Goal: Communication & Community: Share content

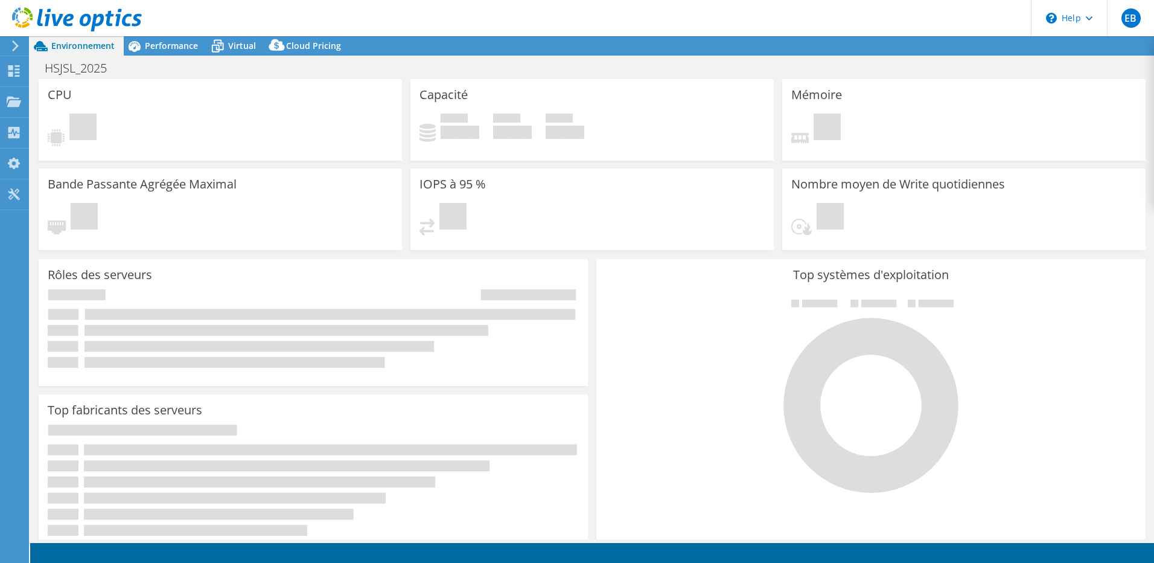
select select "USD"
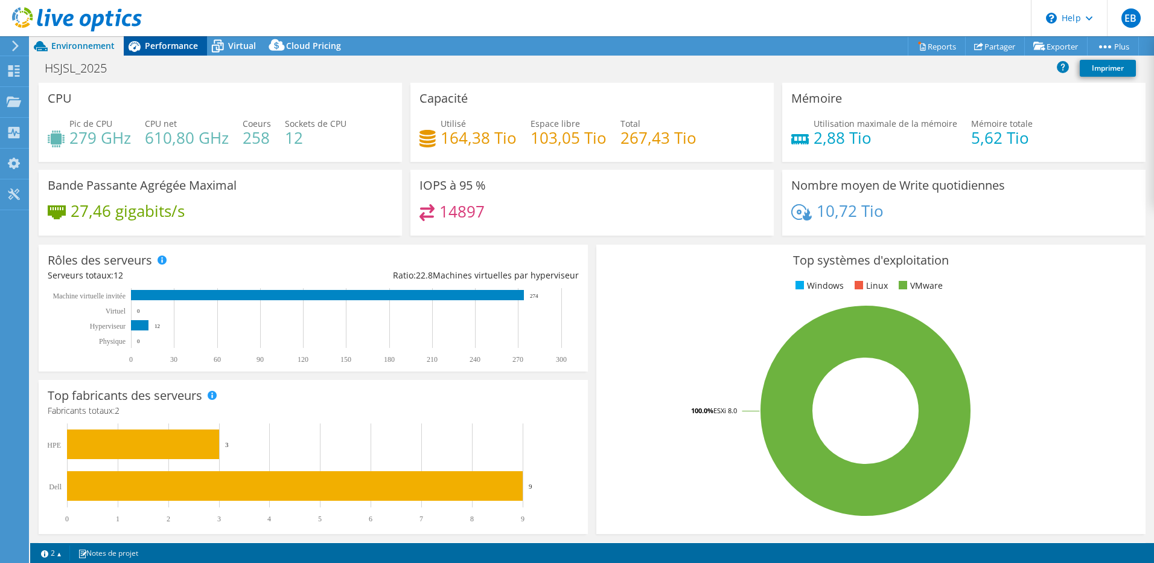
click at [165, 48] on span "Performance" at bounding box center [171, 45] width 53 height 11
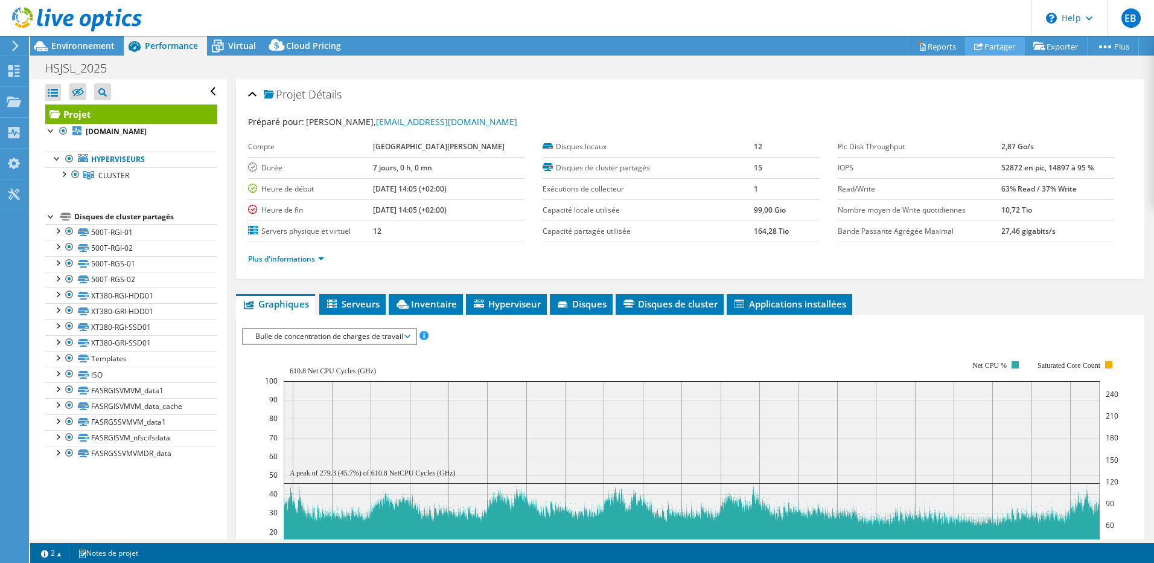
click at [997, 43] on link "Partager" at bounding box center [995, 46] width 60 height 19
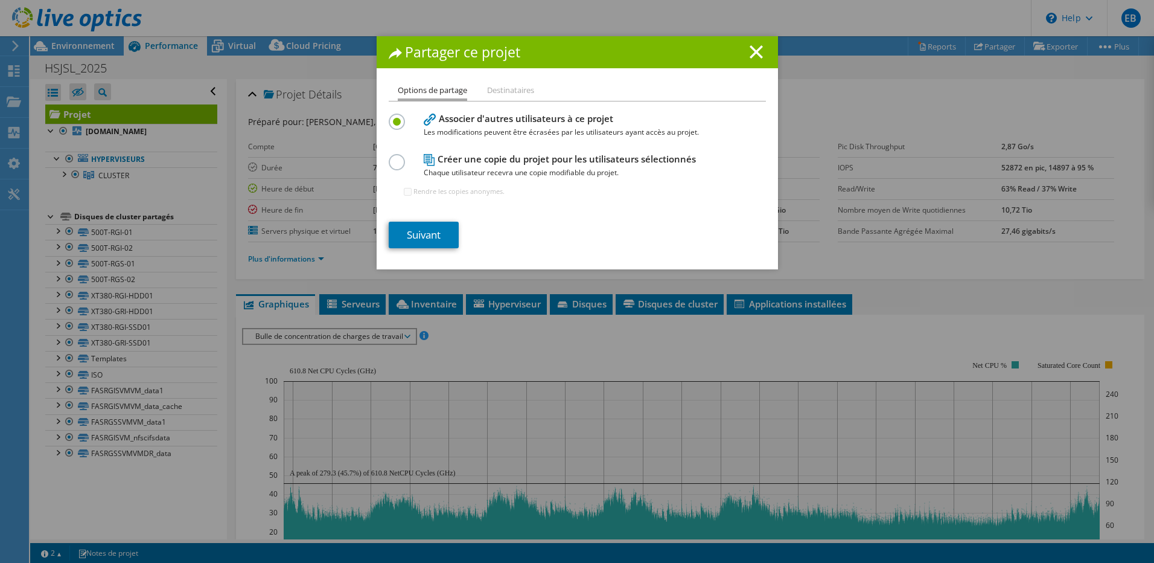
click at [491, 89] on li "Destinataires" at bounding box center [510, 90] width 47 height 15
click at [752, 51] on line at bounding box center [756, 52] width 12 height 12
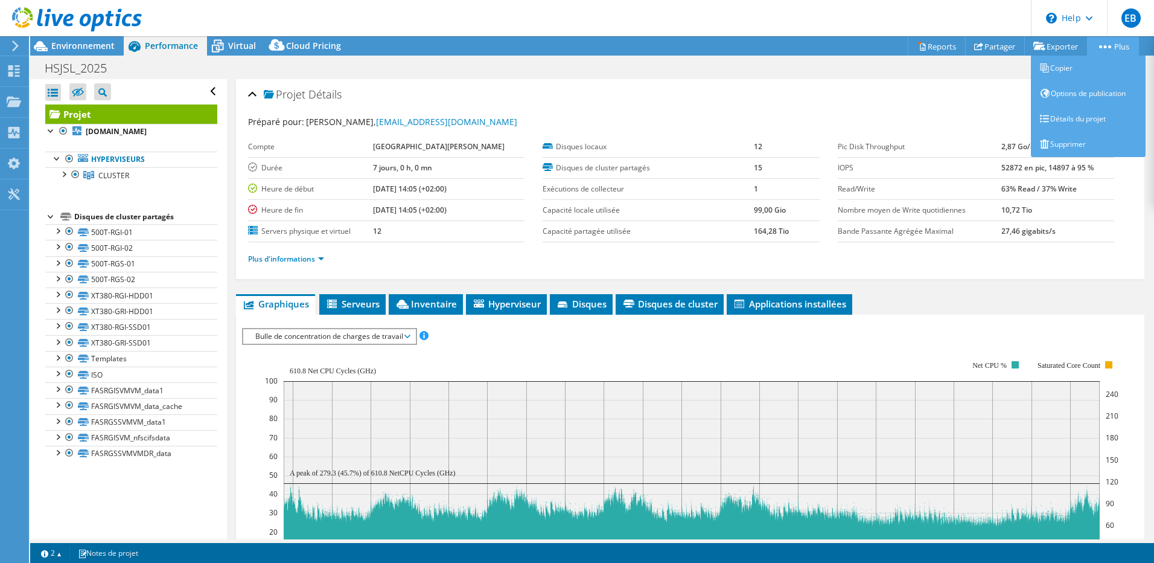
click at [1099, 43] on link "Plus" at bounding box center [1113, 46] width 52 height 19
click at [1087, 90] on link "Options de publication" at bounding box center [1088, 93] width 115 height 25
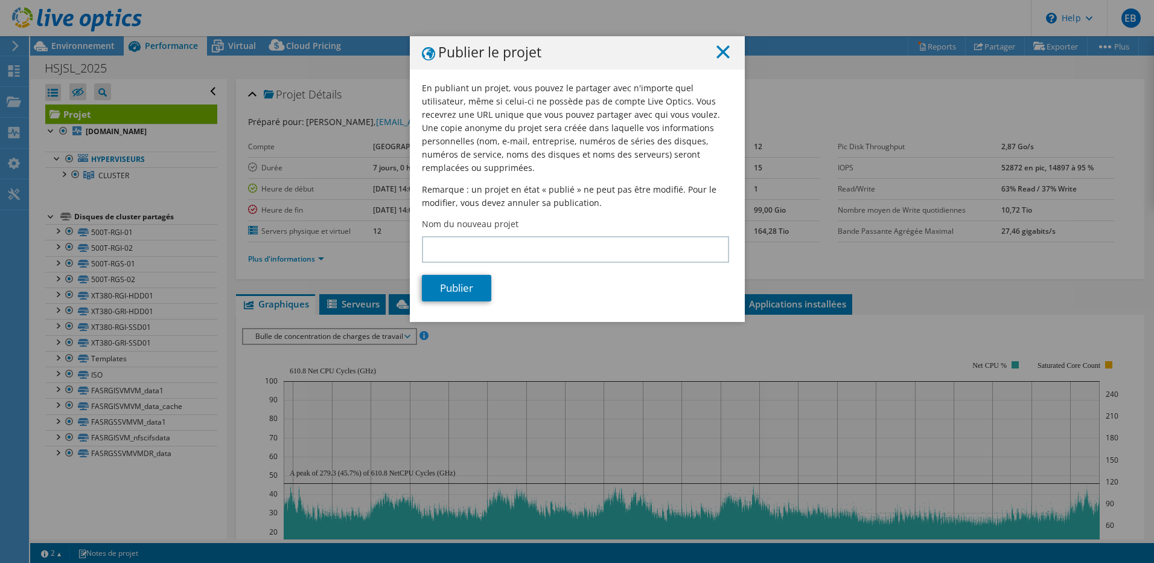
click at [717, 46] on icon at bounding box center [723, 51] width 13 height 13
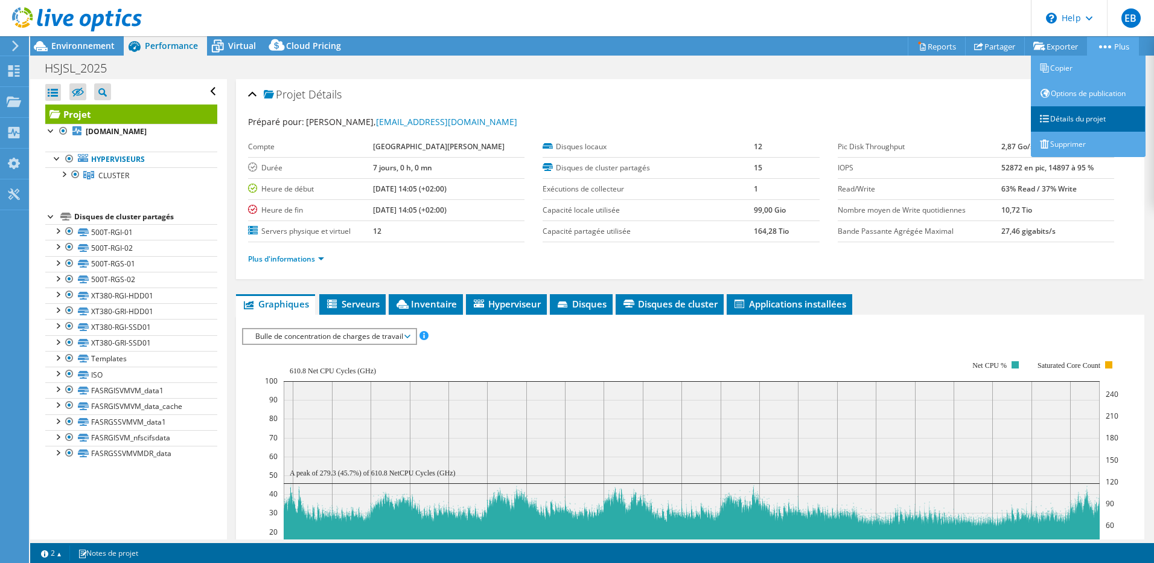
click at [1085, 123] on link "Détails du projet" at bounding box center [1088, 118] width 115 height 25
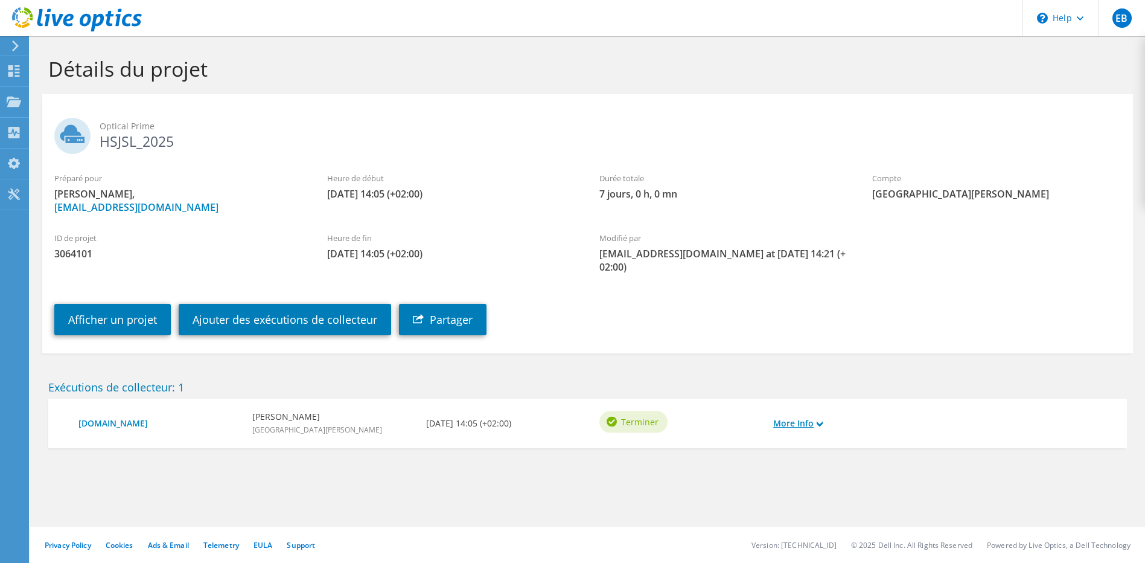
click at [790, 424] on link "More Info" at bounding box center [798, 423] width 50 height 13
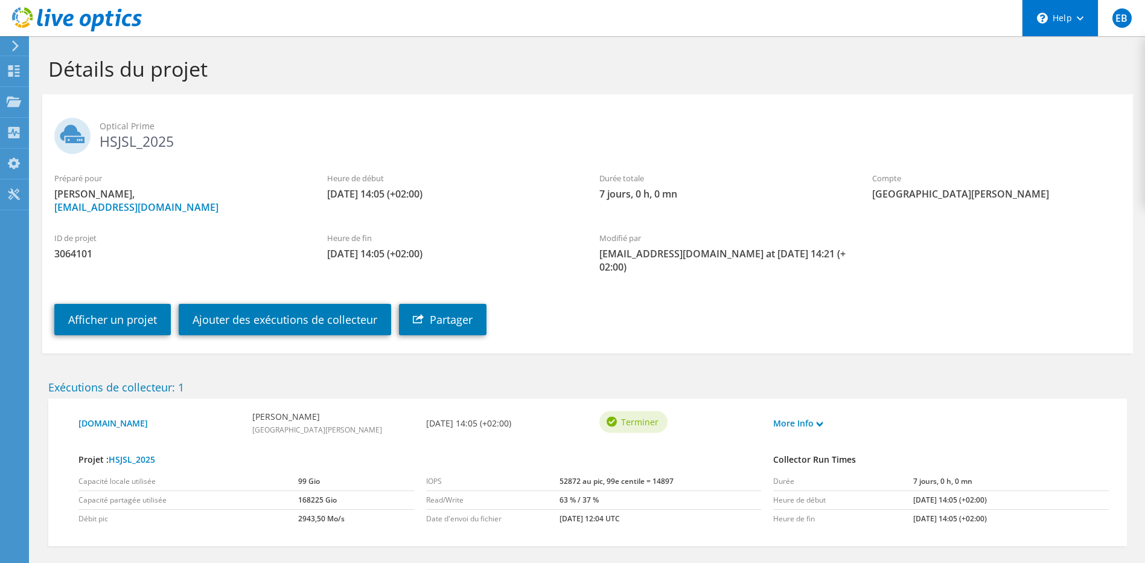
click at [1076, 31] on div "\n Help" at bounding box center [1060, 18] width 76 height 36
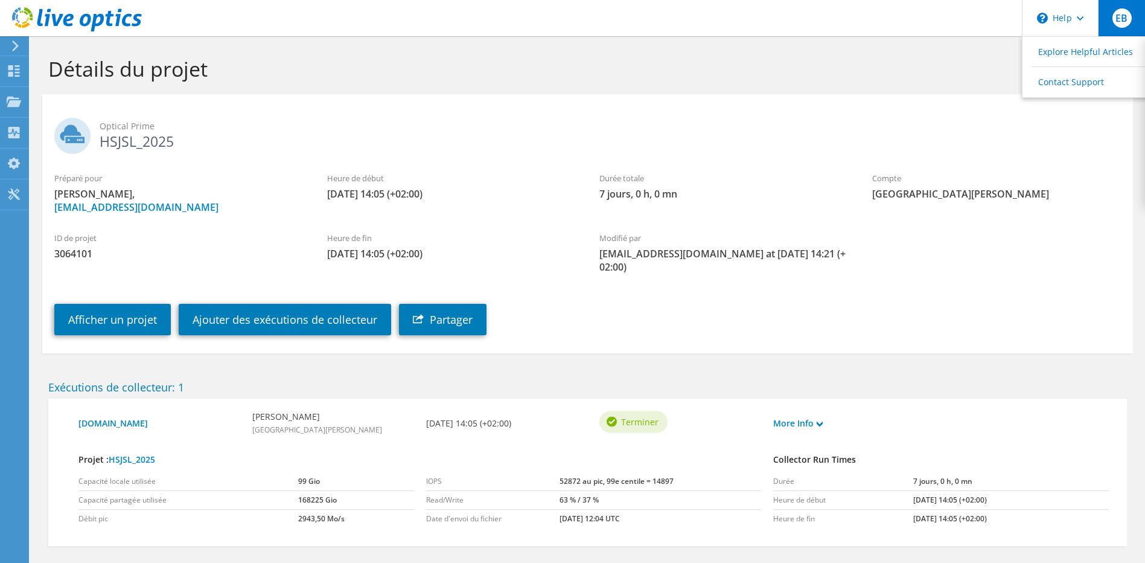
click at [1112, 27] on div "EB" at bounding box center [1121, 18] width 47 height 36
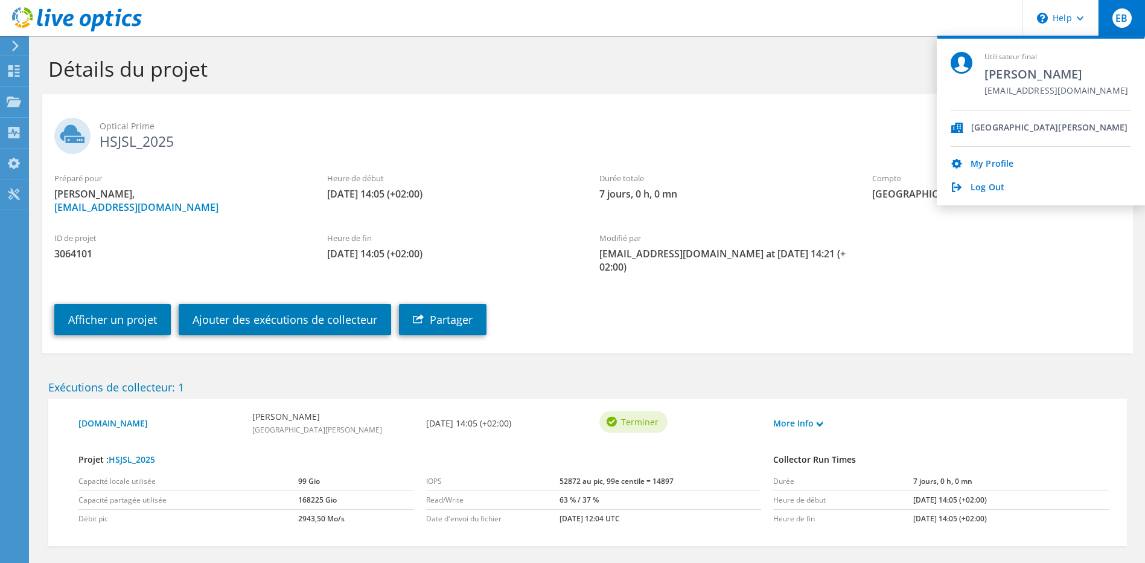
drag, startPoint x: 646, startPoint y: 47, endPoint x: 406, endPoint y: 67, distance: 240.5
click at [645, 47] on div "Détails du projet" at bounding box center [587, 65] width 1103 height 58
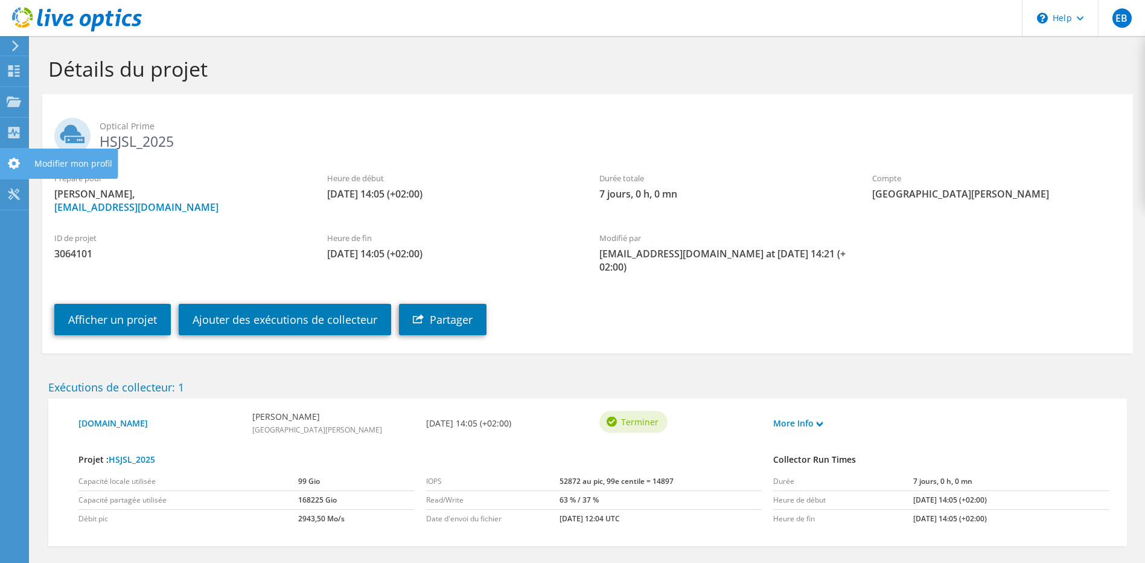
click at [50, 159] on div "Modifier mon profil" at bounding box center [73, 164] width 90 height 30
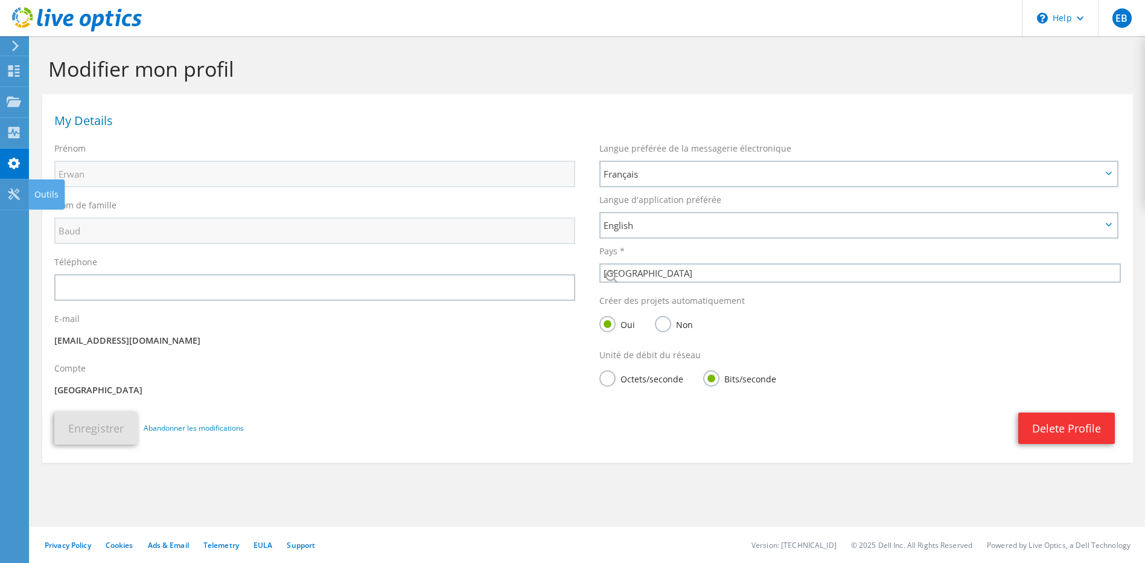
select select "73"
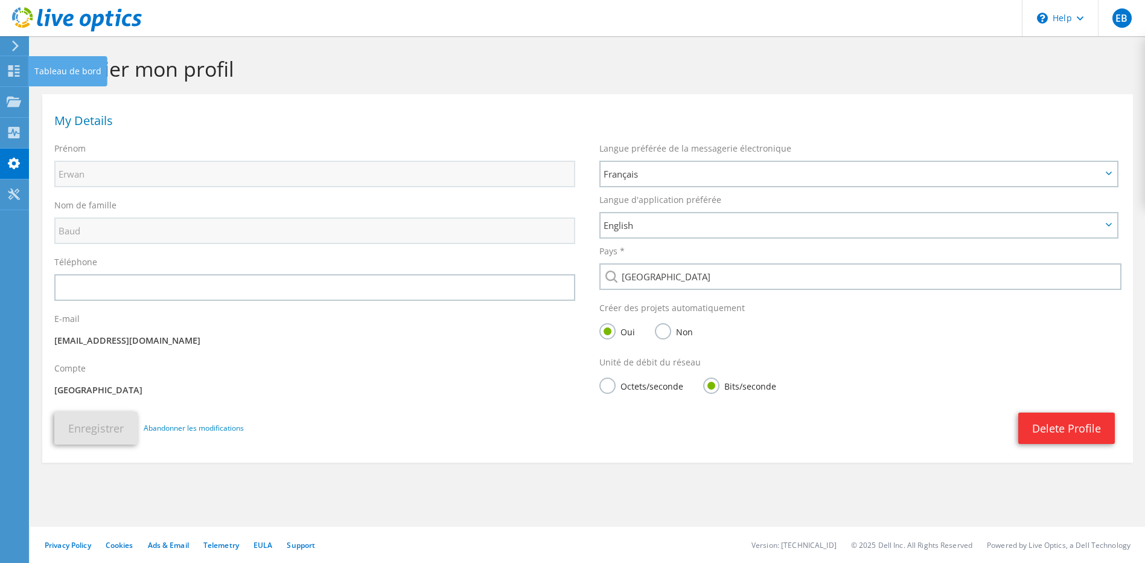
click at [51, 71] on div "Tableau de bord" at bounding box center [67, 71] width 79 height 30
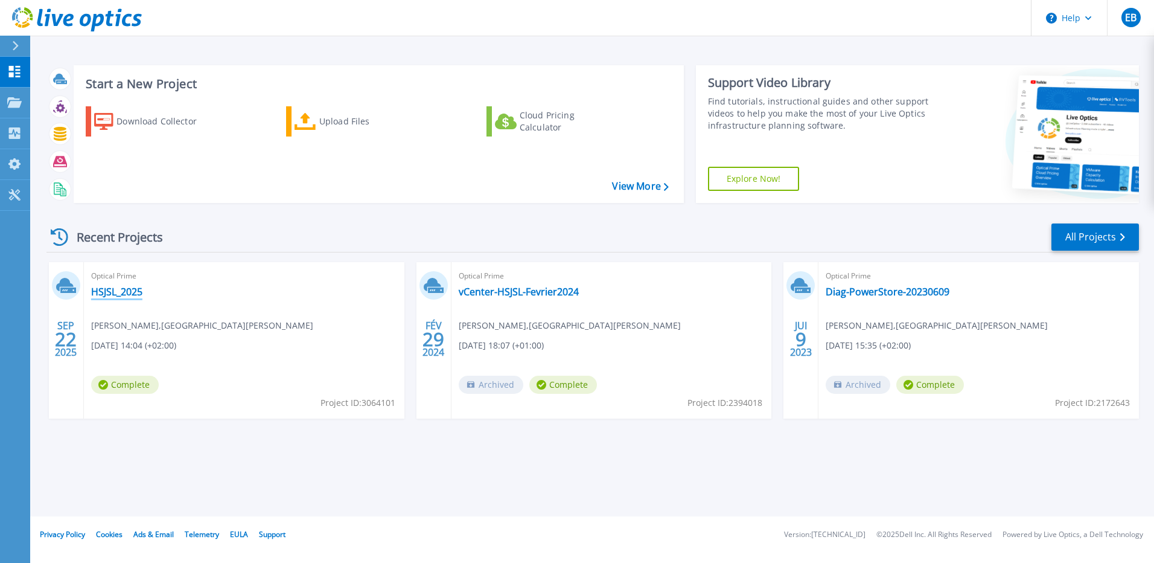
click at [114, 290] on link "HSJSL_2025" at bounding box center [116, 292] width 51 height 12
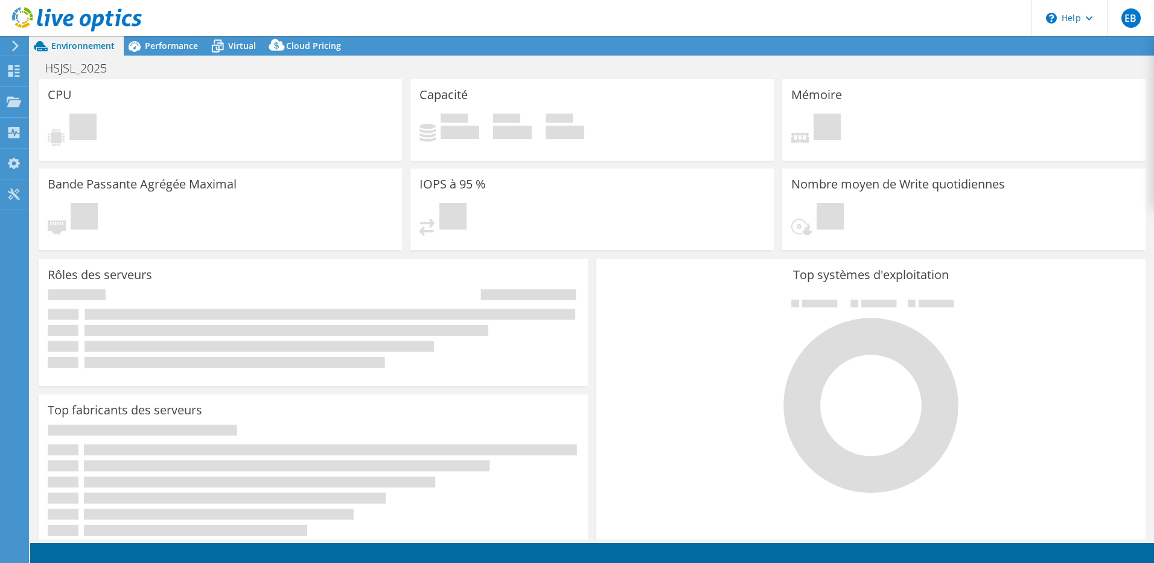
select select "USD"
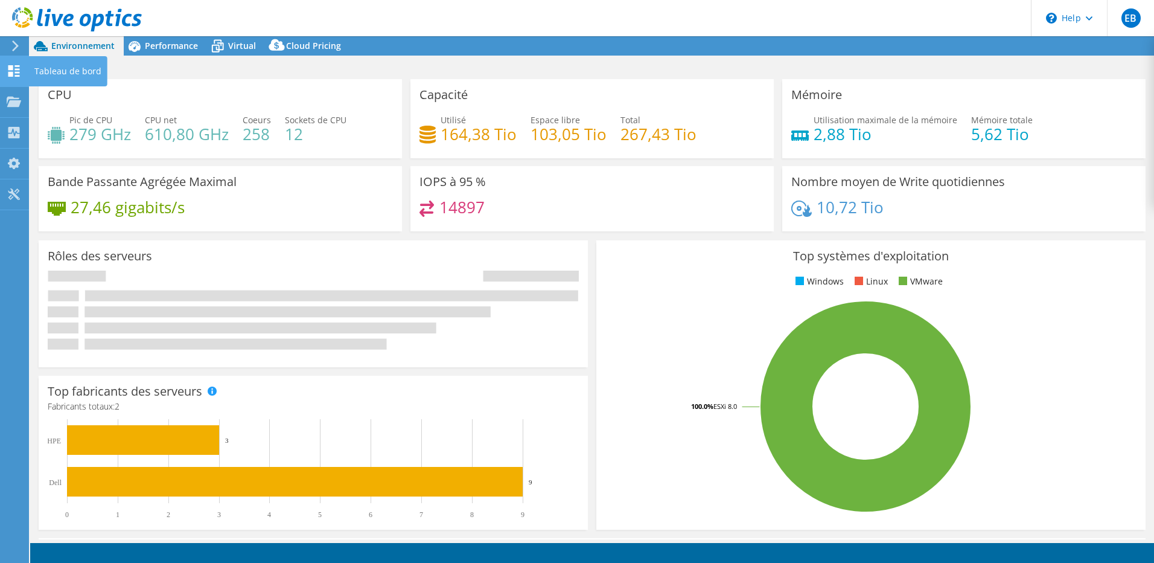
click at [11, 70] on icon at bounding box center [14, 70] width 14 height 11
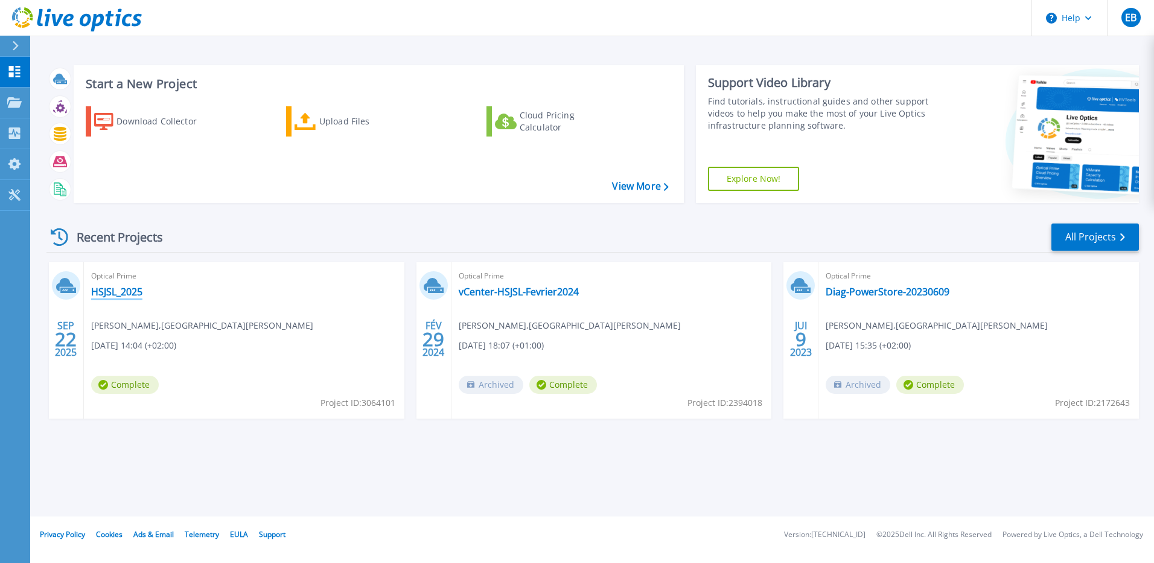
click at [105, 288] on link "HSJSL_2025" at bounding box center [116, 292] width 51 height 12
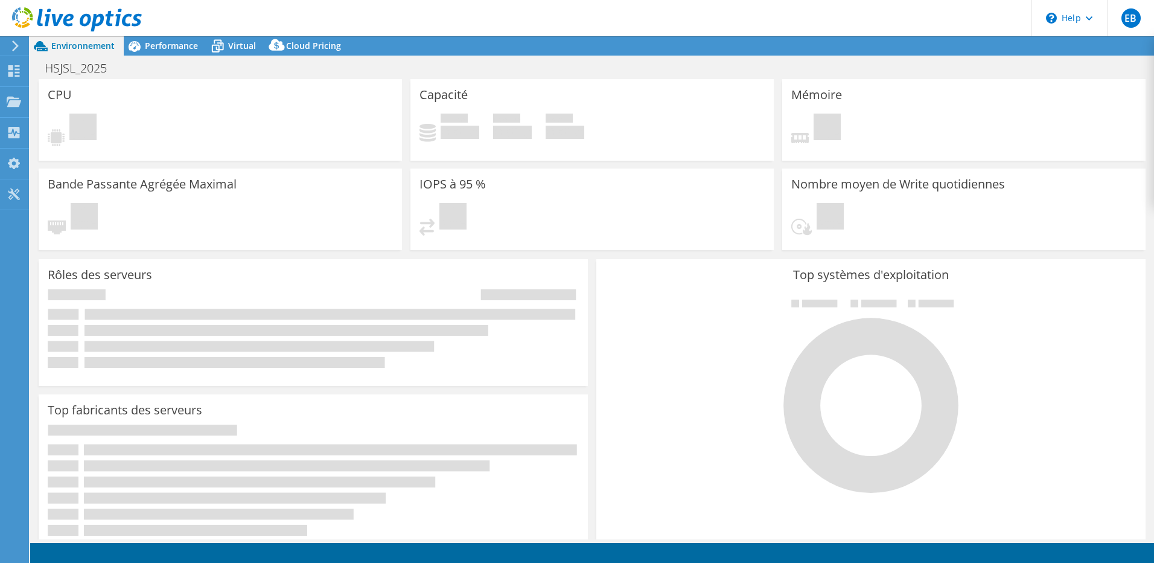
select select "USD"
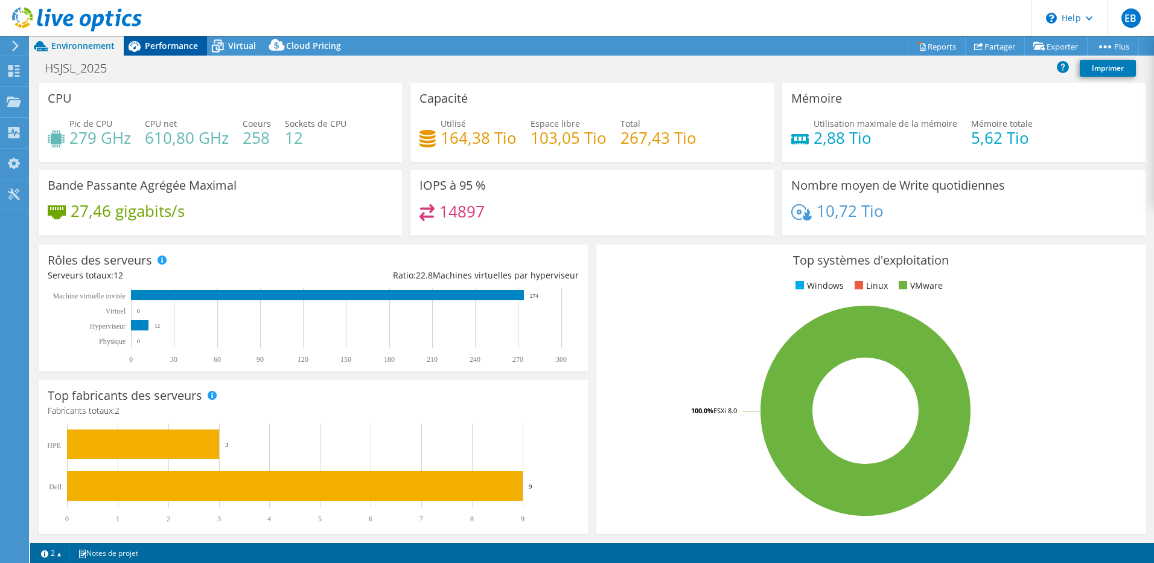
click at [188, 44] on span "Performance" at bounding box center [171, 45] width 53 height 11
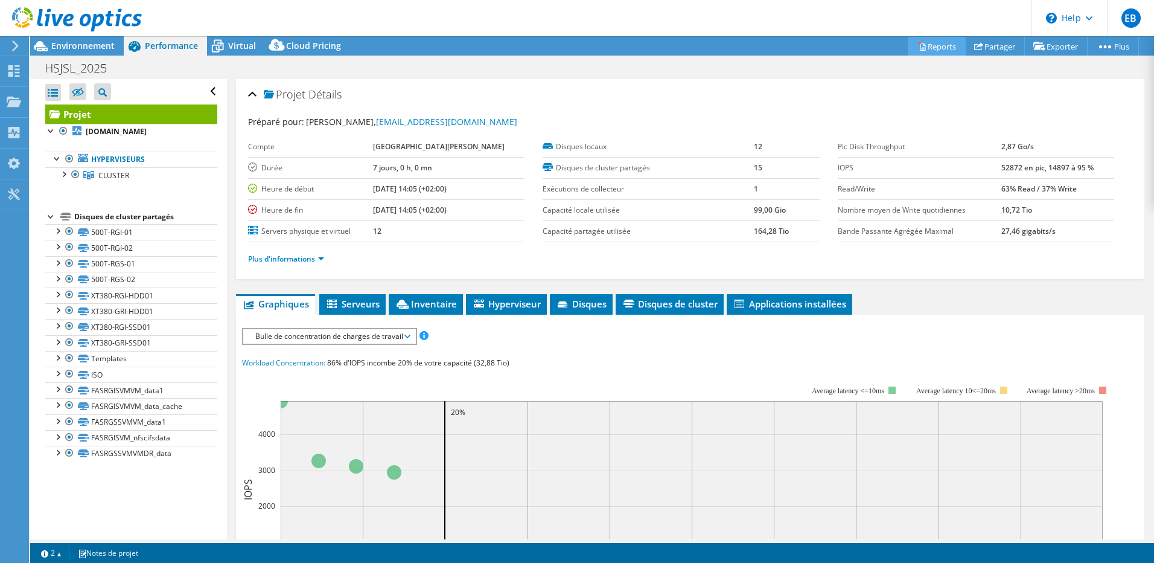
click at [924, 45] on link "Reports" at bounding box center [937, 46] width 58 height 19
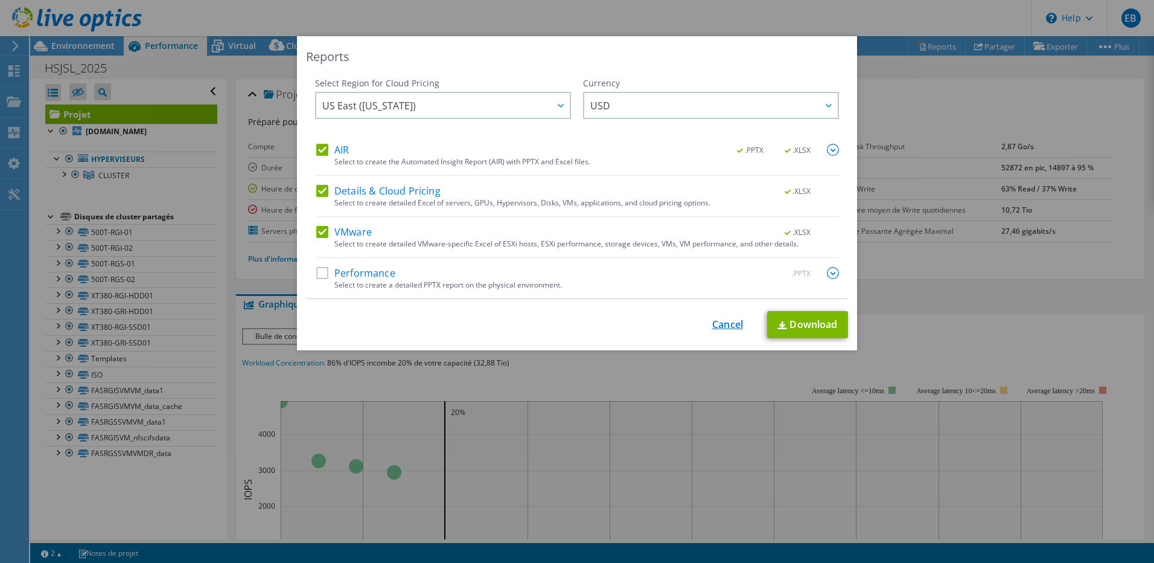
click at [733, 327] on link "Cancel" at bounding box center [727, 324] width 31 height 11
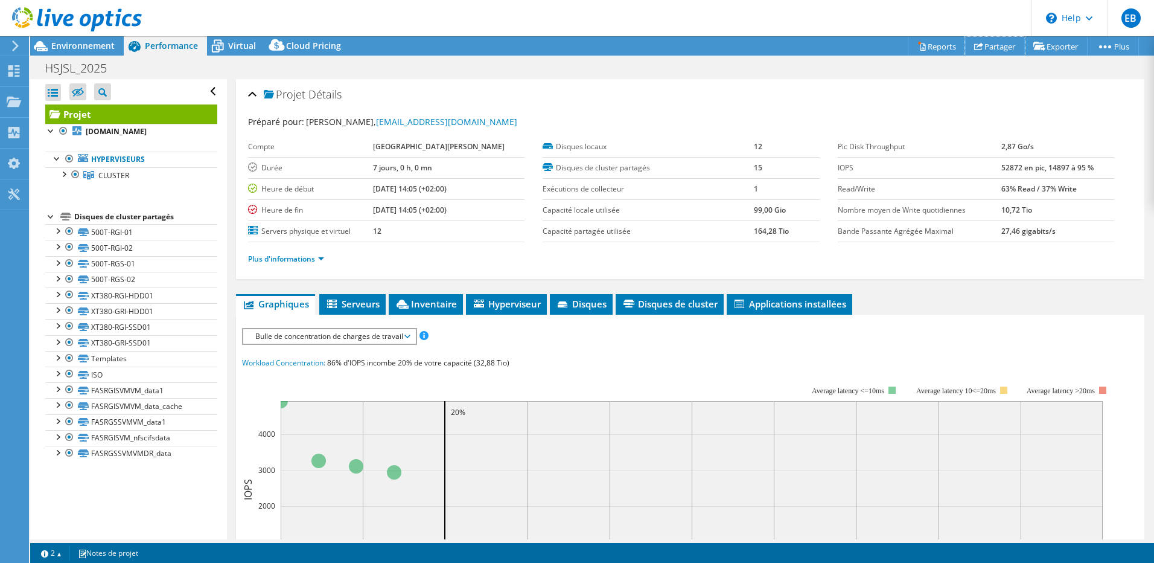
click at [989, 48] on link "Partager" at bounding box center [995, 46] width 60 height 19
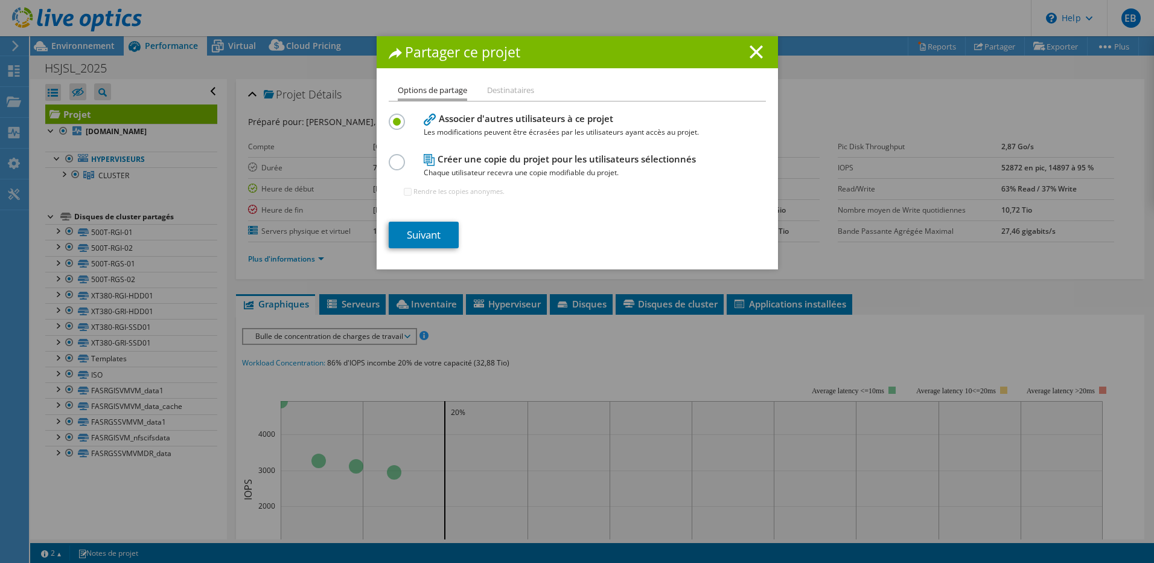
click at [496, 95] on li "Destinataires" at bounding box center [510, 90] width 47 height 15
click at [454, 89] on li "Options de partage" at bounding box center [432, 92] width 69 height 18
drag, startPoint x: 455, startPoint y: 89, endPoint x: 498, endPoint y: 95, distance: 43.9
click at [503, 93] on li "Destinataires" at bounding box center [510, 90] width 47 height 15
click at [436, 229] on link "Suivant" at bounding box center [424, 235] width 70 height 27
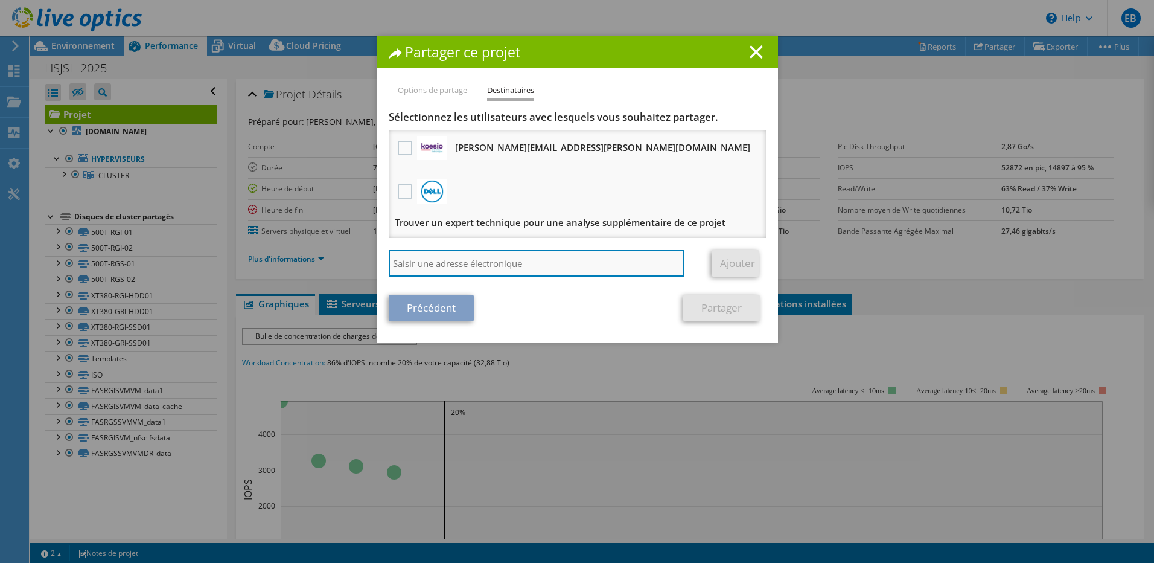
click at [507, 264] on input "search" at bounding box center [537, 263] width 296 height 27
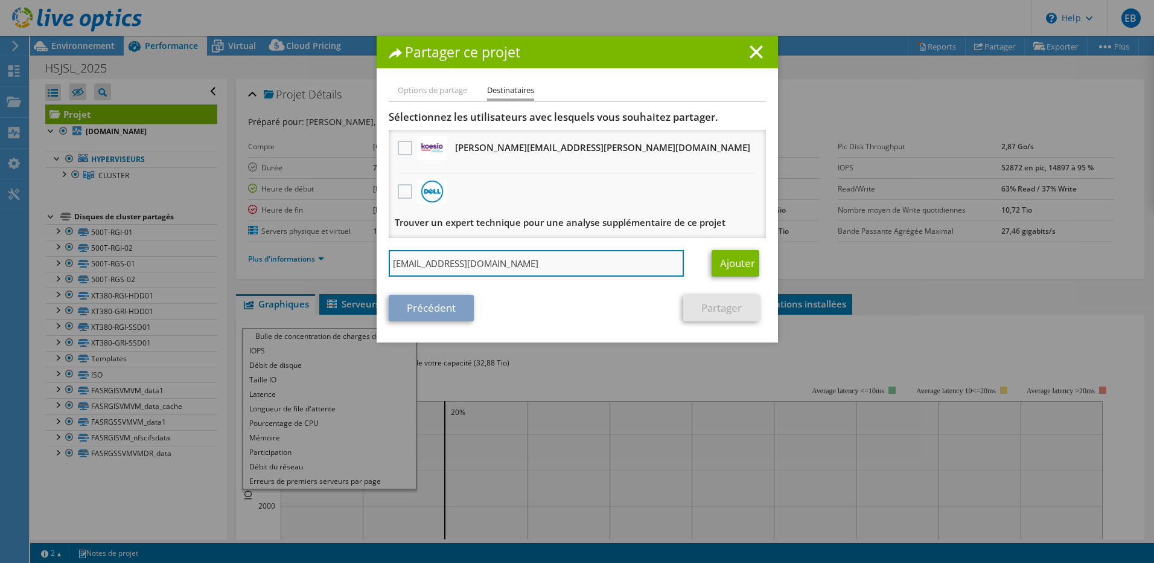
click at [514, 272] on input "mehdi.nakhili@heliaq.fr" at bounding box center [537, 263] width 296 height 27
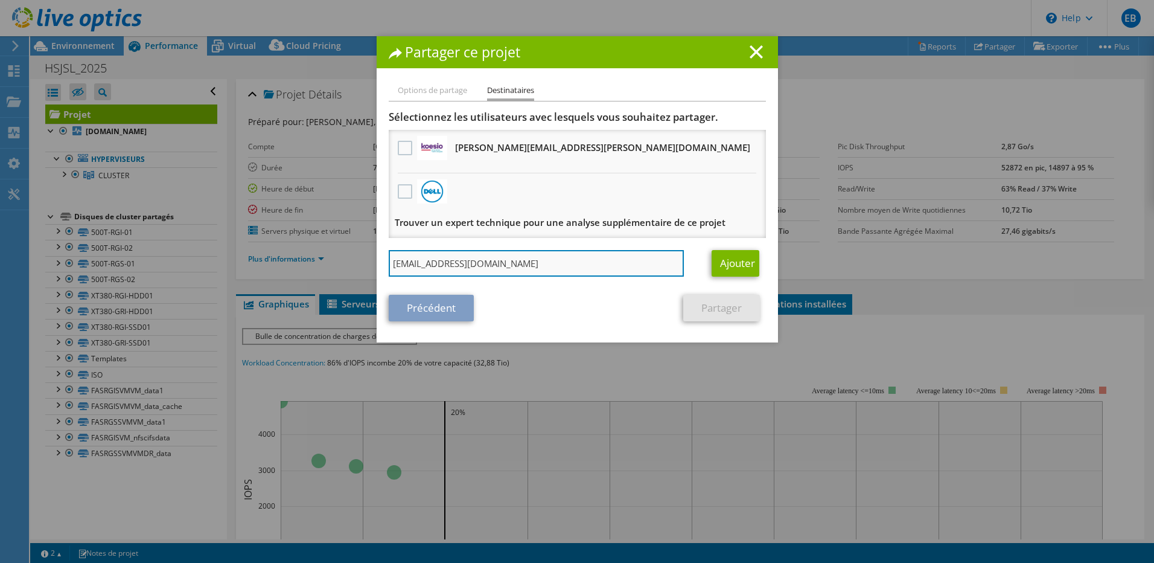
drag, startPoint x: 454, startPoint y: 269, endPoint x: 480, endPoint y: 266, distance: 26.1
click at [480, 266] on input "mehdi.nakhili@heliaq.fr" at bounding box center [537, 263] width 296 height 27
type input "mehdi.nakhili@kct.fr"
click at [497, 265] on input "mehdi.nakhili@kct.fr" at bounding box center [537, 263] width 296 height 27
drag, startPoint x: 497, startPoint y: 264, endPoint x: 261, endPoint y: 264, distance: 236.0
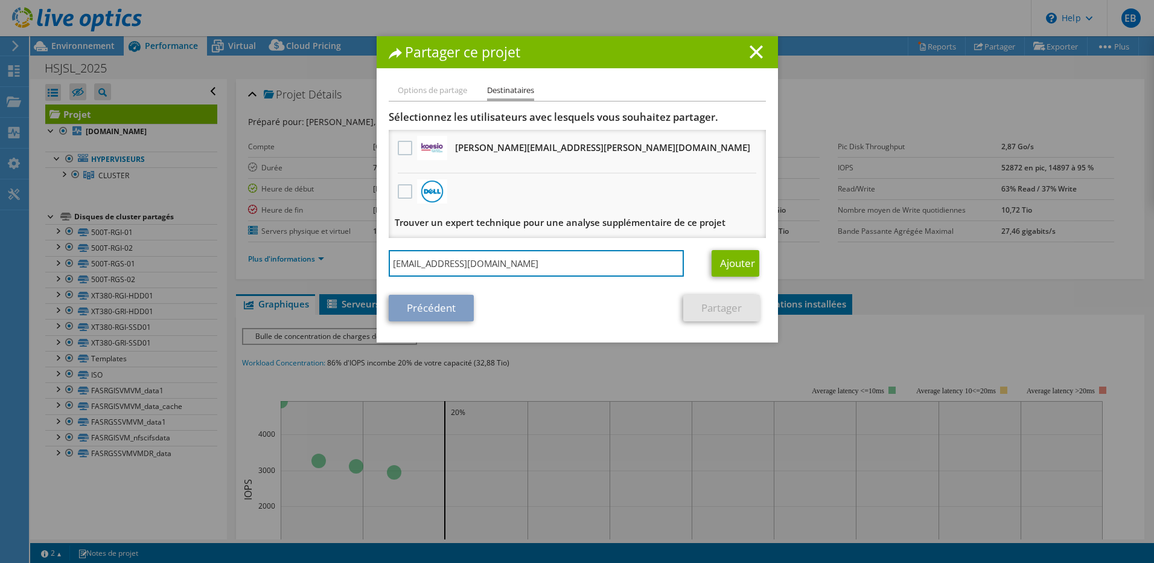
click at [261, 264] on div "Partager ce projet Options de partage Destinataires Associer d'autres utilisate…" at bounding box center [577, 281] width 1154 height 490
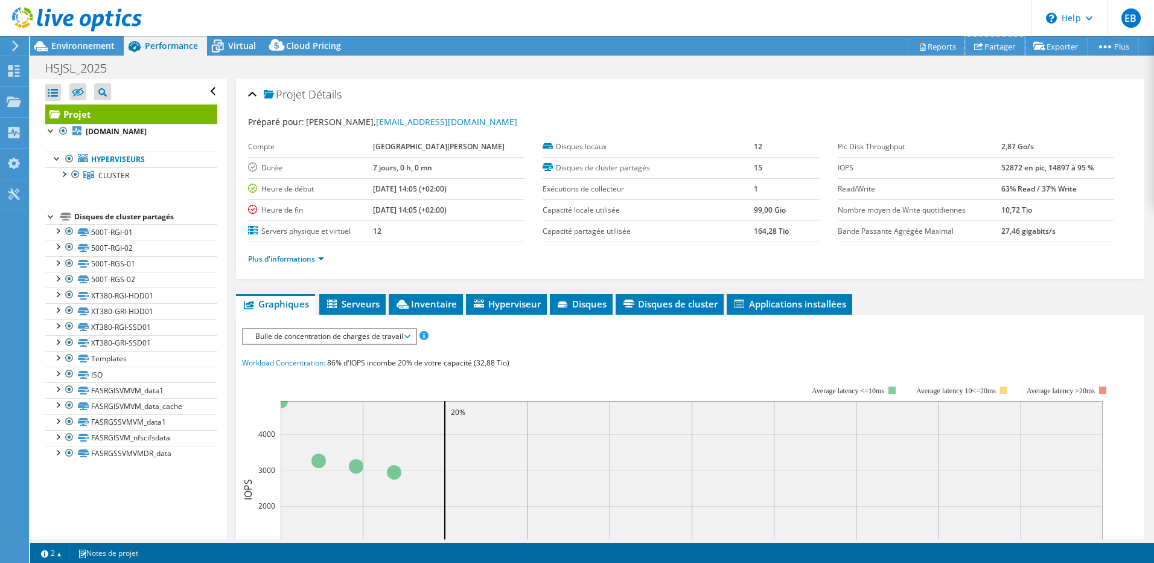
drag, startPoint x: 983, startPoint y: 50, endPoint x: 967, endPoint y: 60, distance: 19.8
click at [983, 50] on link "Partager" at bounding box center [995, 46] width 60 height 19
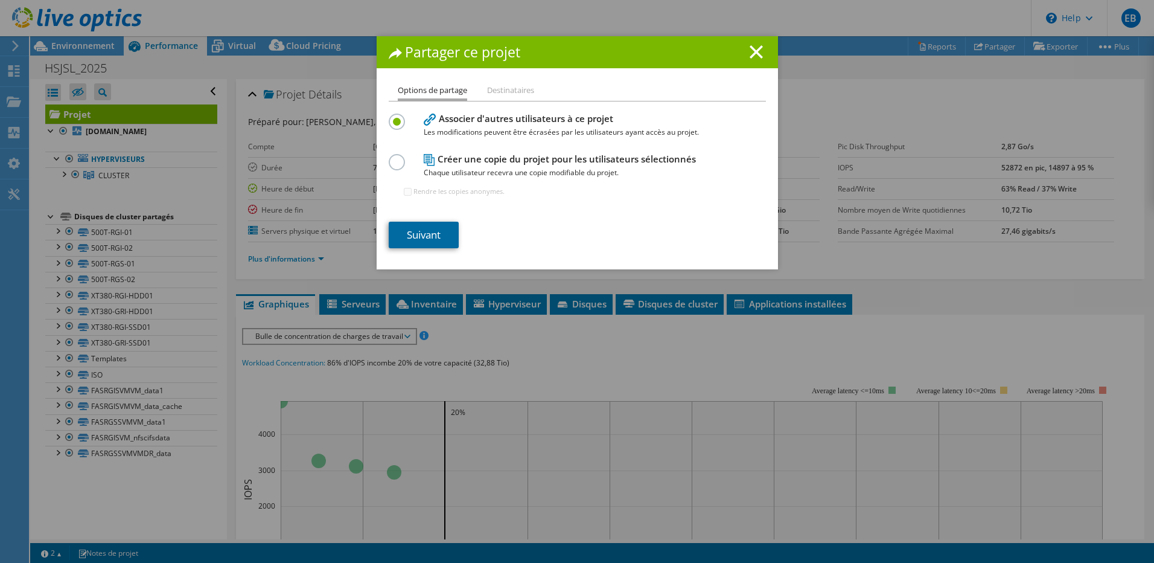
click at [437, 236] on link "Suivant" at bounding box center [424, 235] width 70 height 27
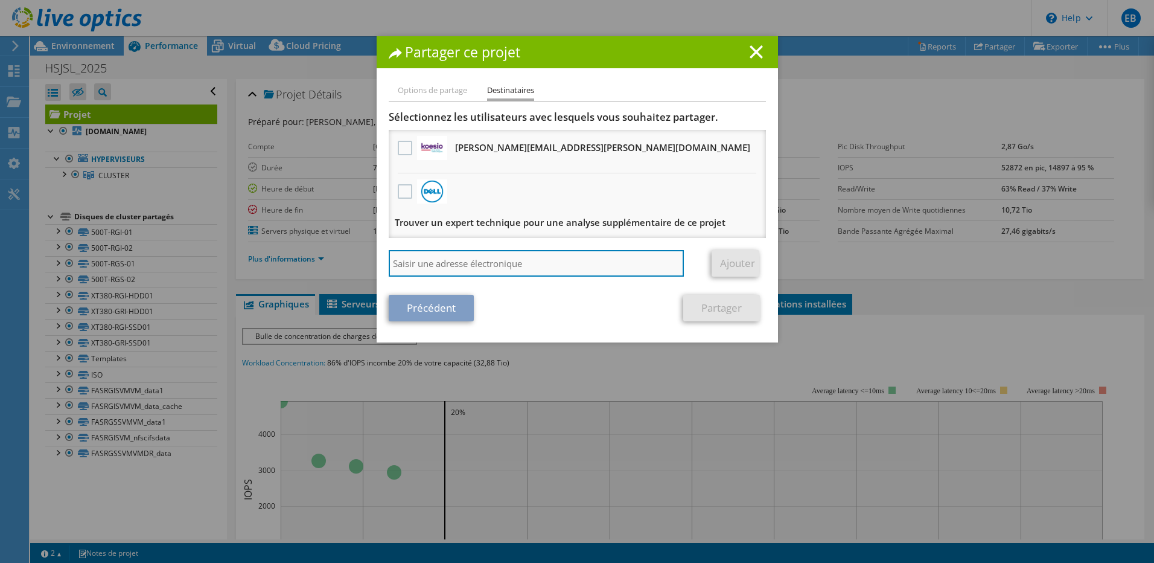
click at [450, 270] on input "search" at bounding box center [537, 263] width 296 height 27
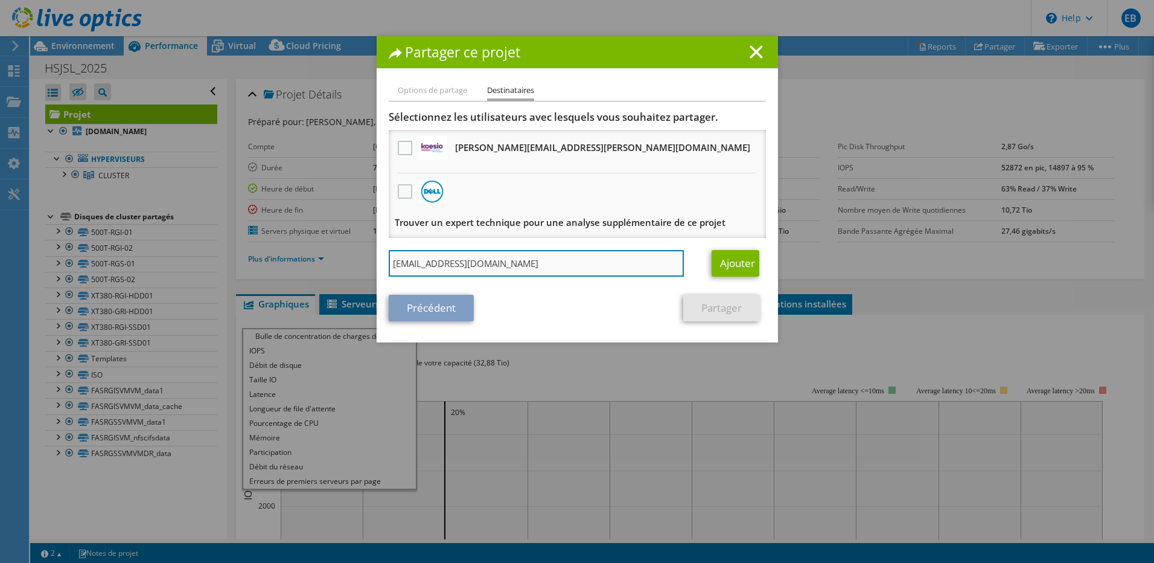
click at [465, 263] on input "mehdi.nakhili@heliaq.fr" at bounding box center [537, 263] width 296 height 27
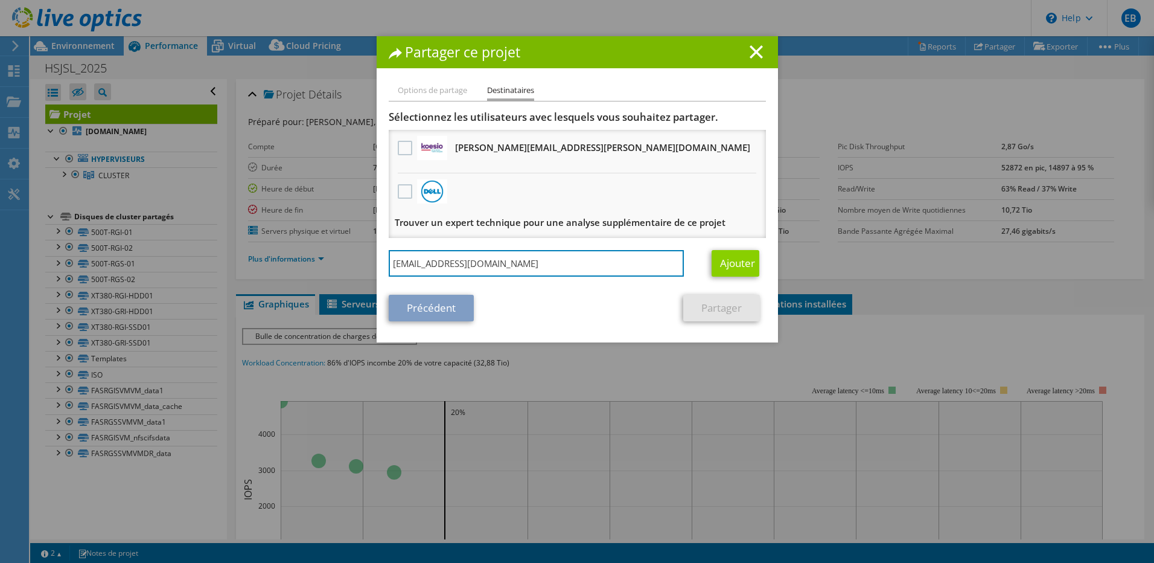
type input "mehdi.nakhili@kct.fr"
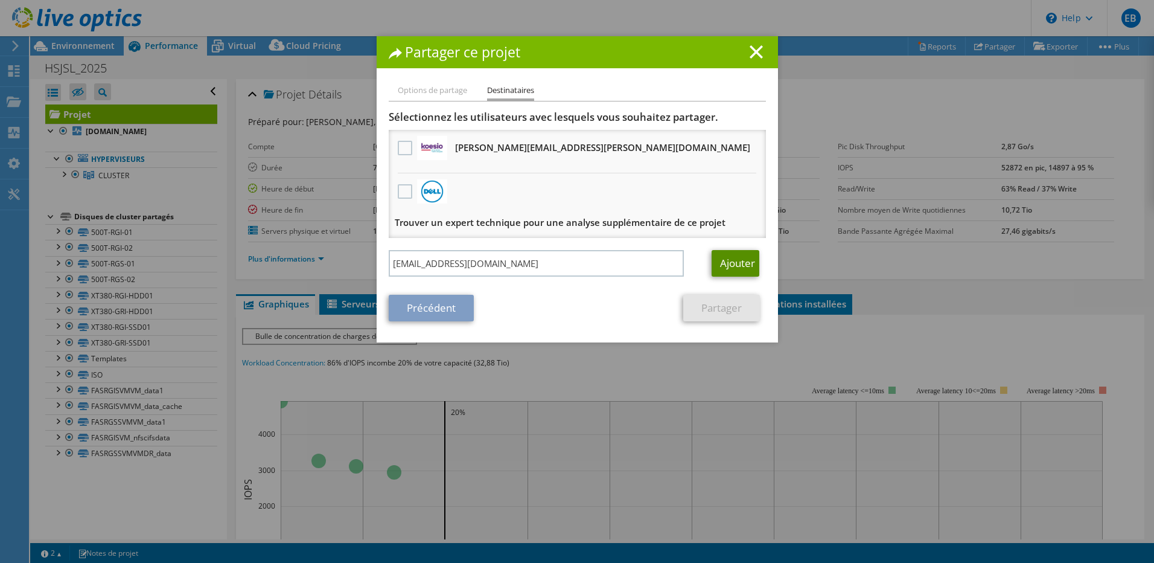
click at [733, 265] on link "Ajouter" at bounding box center [736, 263] width 48 height 27
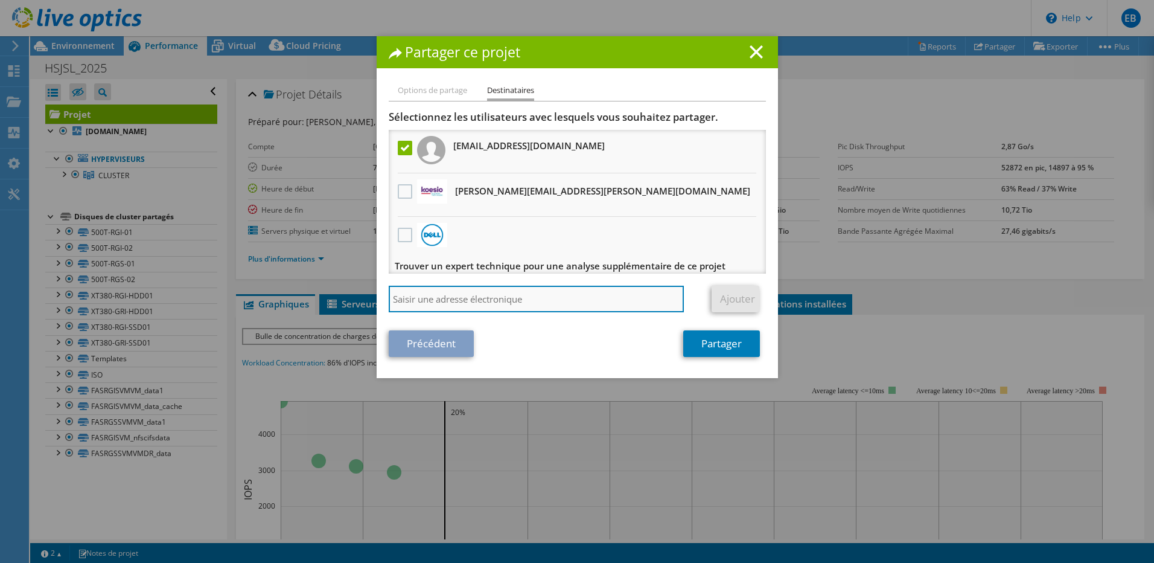
click at [465, 305] on input "search" at bounding box center [537, 299] width 296 height 27
paste input "mehdi.nakhili@kct.fr"
click at [396, 295] on input "mehdi.nakhili@kct.fr" at bounding box center [537, 299] width 296 height 27
click at [469, 298] on input "fabien.delbecq@kct.fr" at bounding box center [537, 299] width 296 height 27
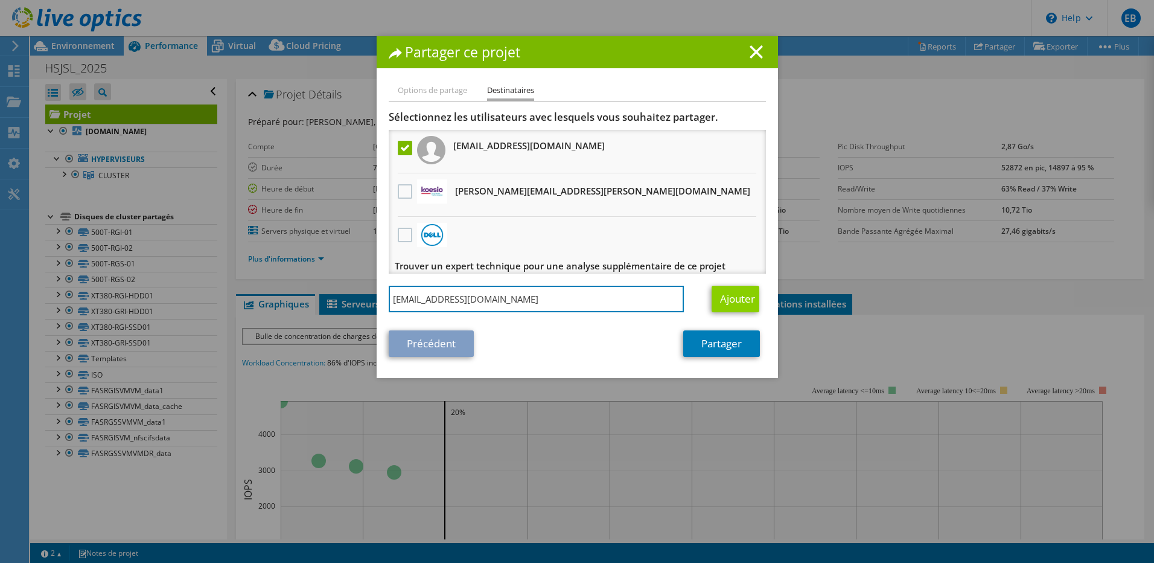
type input "fabien.delbecq@heliaq.fr"
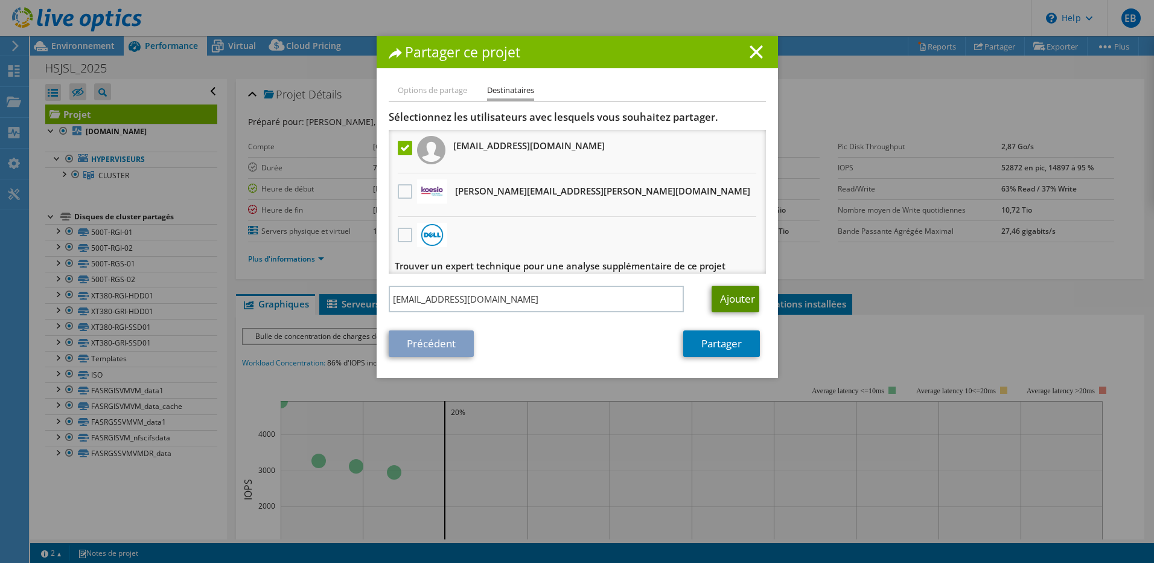
click at [738, 300] on link "Ajouter" at bounding box center [736, 299] width 48 height 27
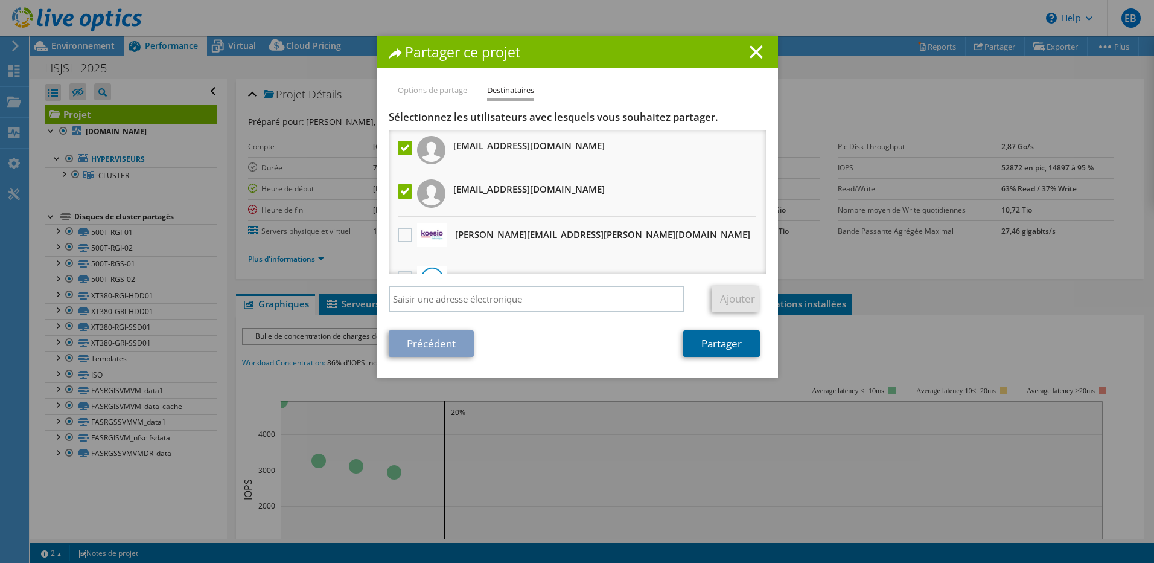
click at [734, 346] on link "Partager" at bounding box center [721, 343] width 77 height 27
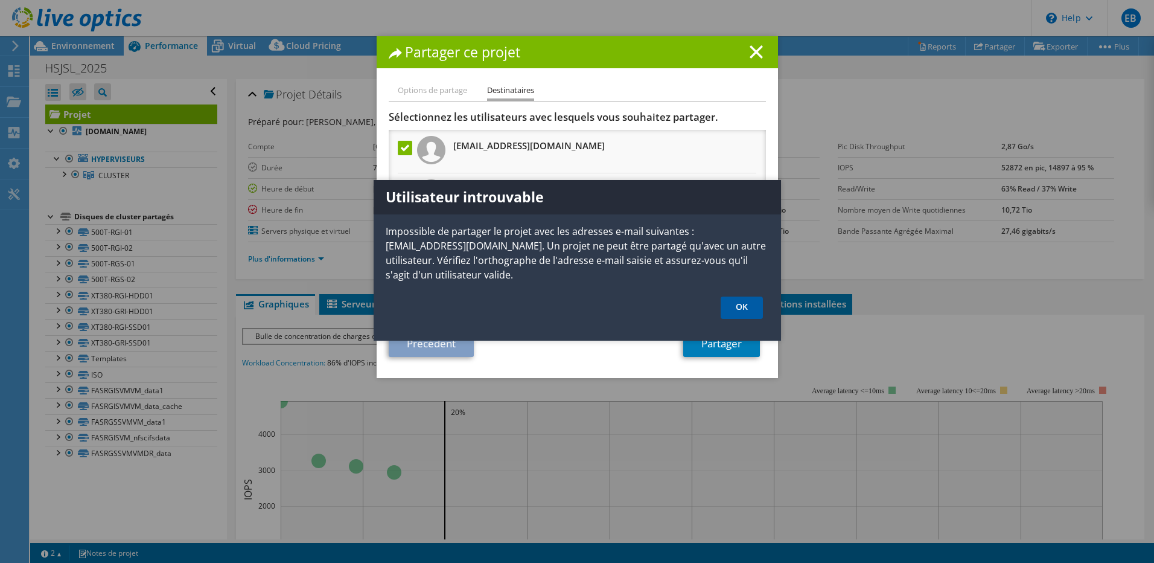
click at [744, 308] on link "OK" at bounding box center [742, 307] width 42 height 22
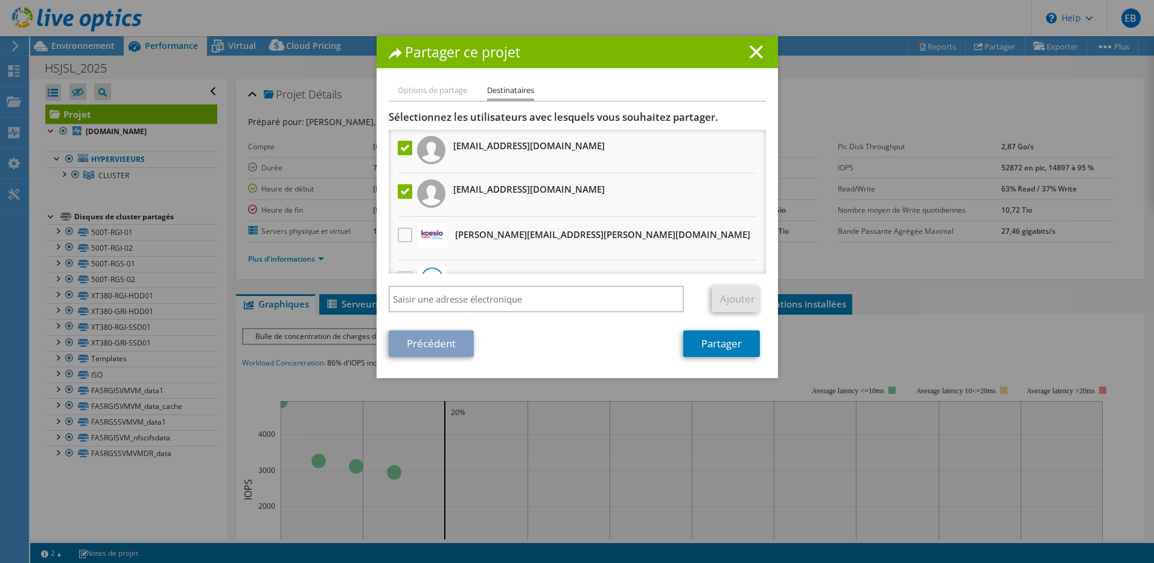
click at [407, 147] on label at bounding box center [407, 148] width 18 height 14
click at [0, 0] on input "checkbox" at bounding box center [0, 0] width 0 height 0
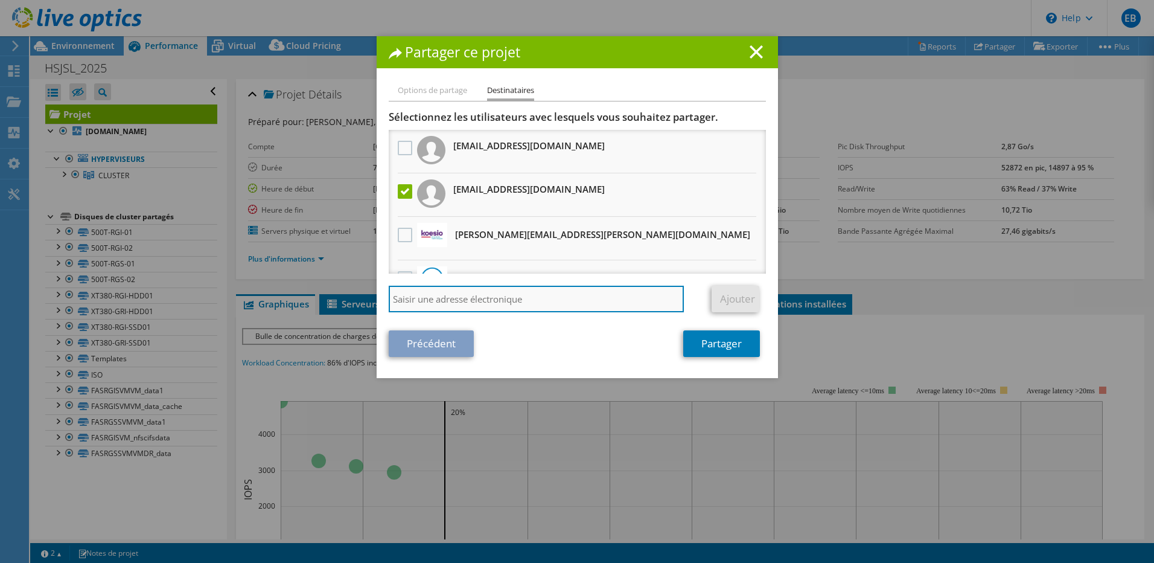
click at [488, 295] on input "search" at bounding box center [537, 299] width 296 height 27
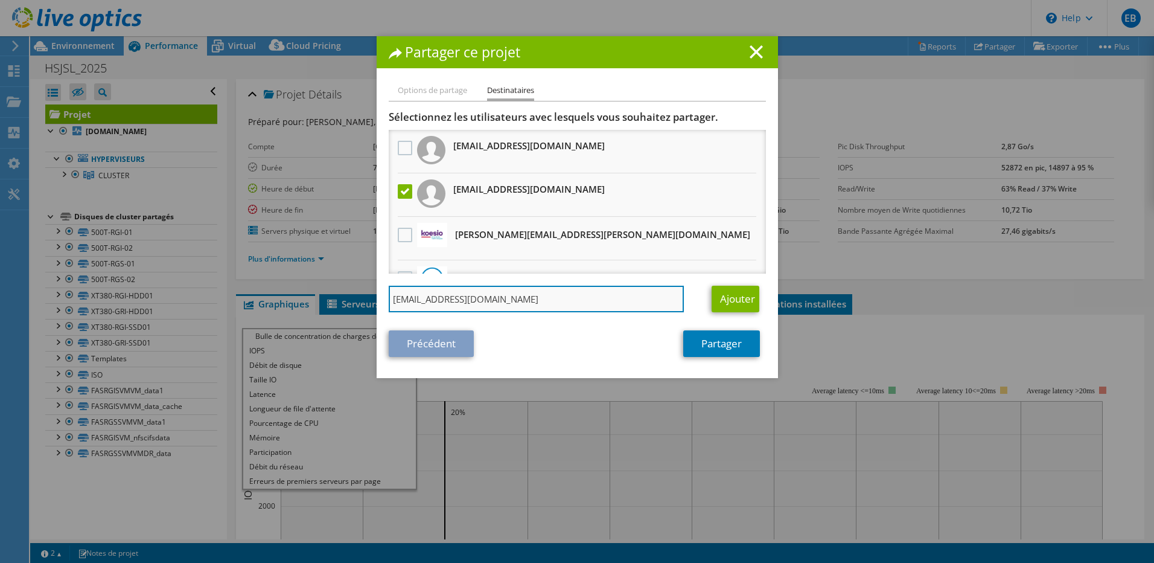
drag, startPoint x: 391, startPoint y: 299, endPoint x: 522, endPoint y: 297, distance: 131.0
click at [522, 297] on input "mehdi.nakhili@heliaq.fr" at bounding box center [537, 299] width 296 height 27
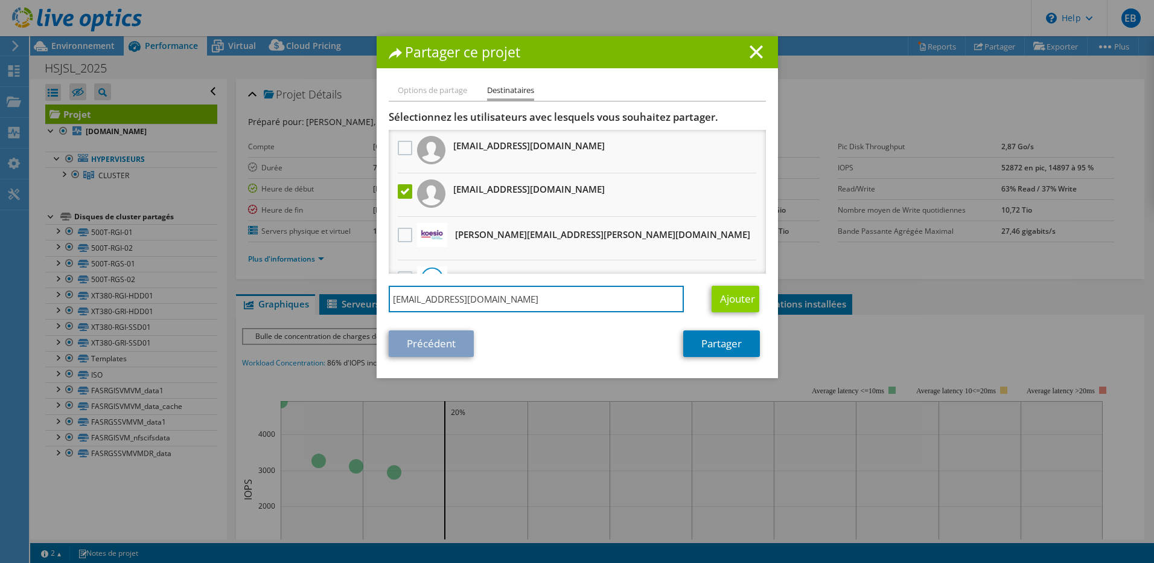
type input "fabien.delbecq@koesio.com"
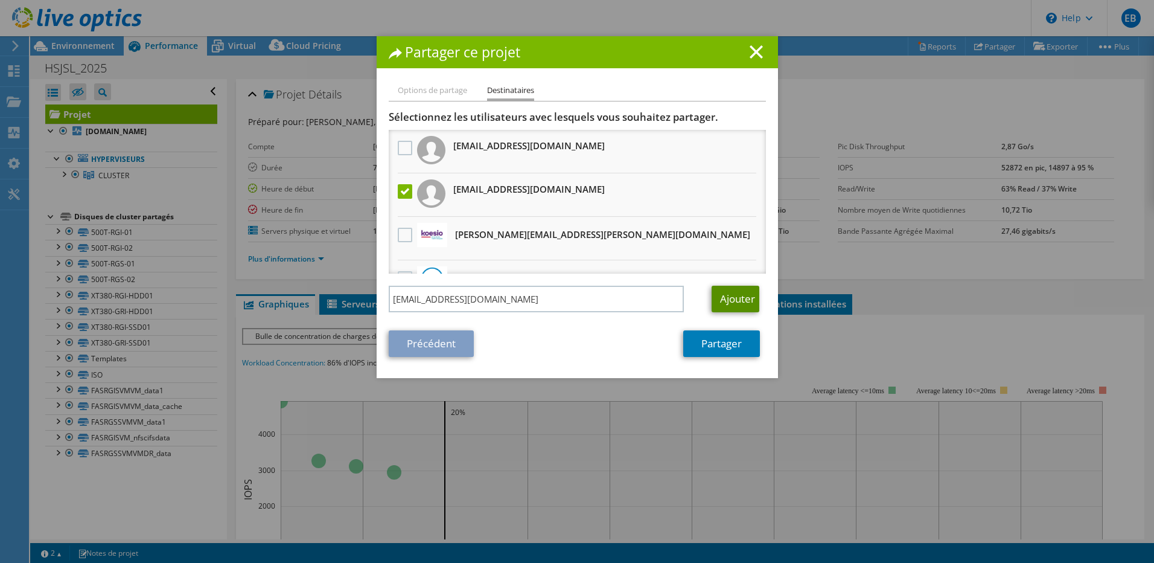
click at [723, 297] on link "Ajouter" at bounding box center [736, 299] width 48 height 27
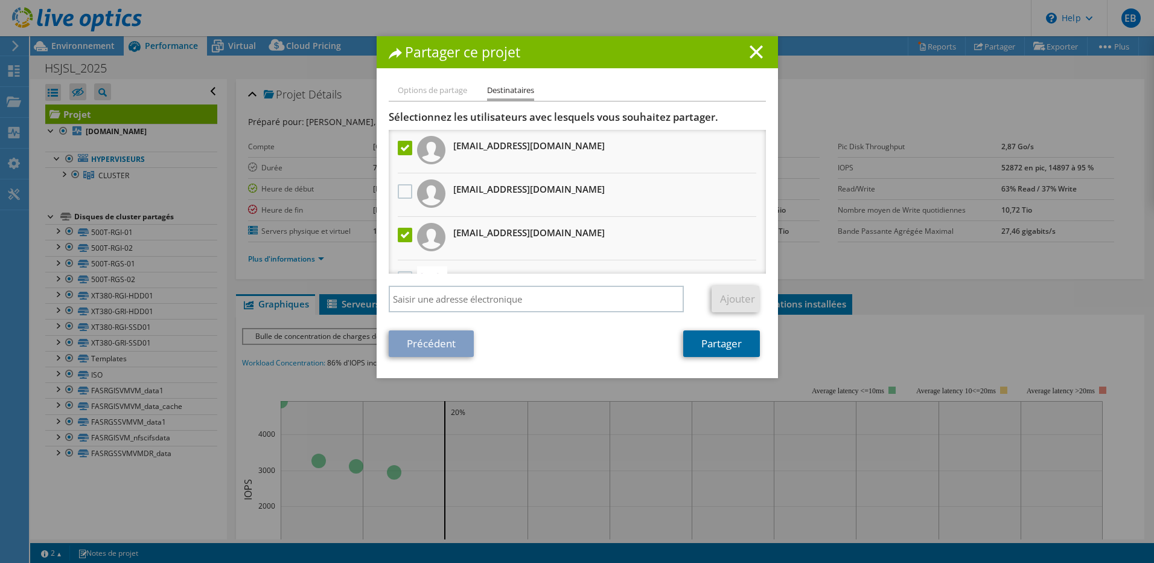
click at [735, 342] on link "Partager" at bounding box center [721, 343] width 77 height 27
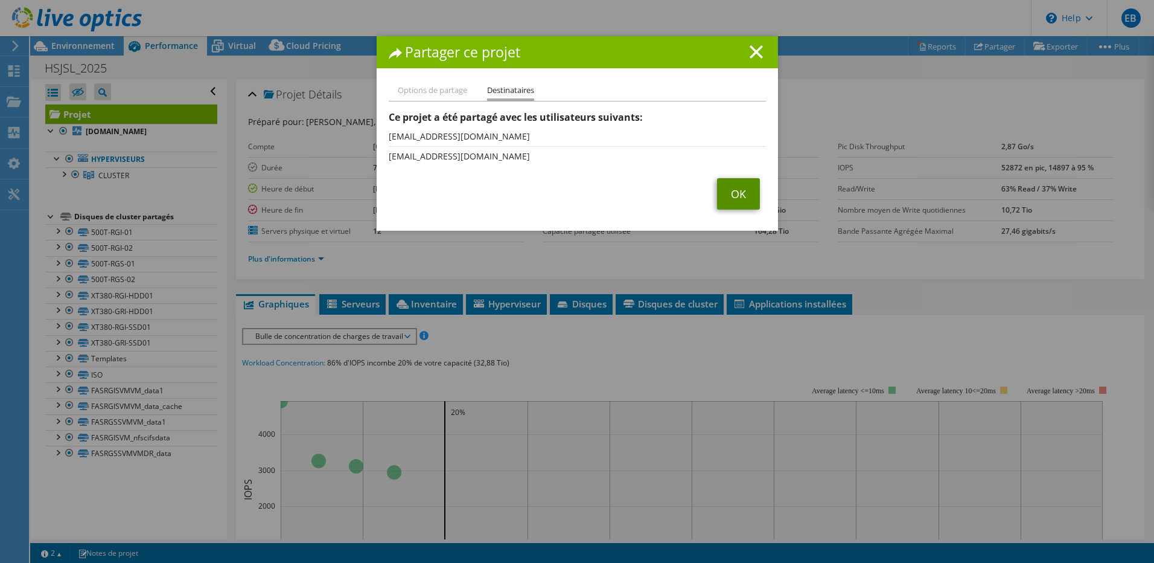
click at [741, 193] on link "OK" at bounding box center [738, 193] width 43 height 31
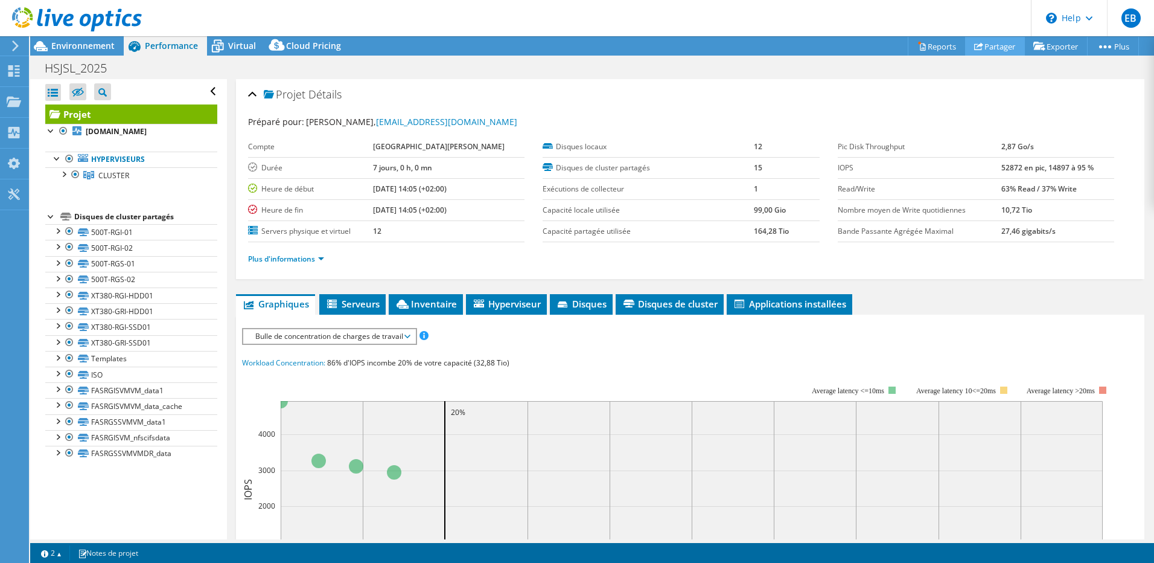
click at [992, 46] on link "Partager" at bounding box center [995, 46] width 60 height 19
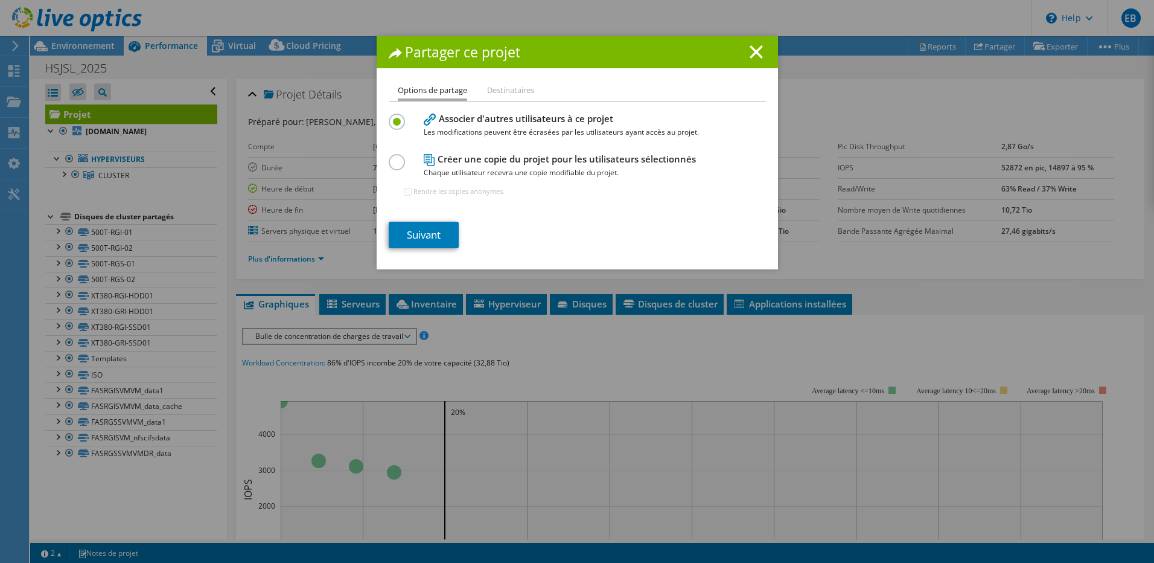
click at [498, 84] on li "Destinataires" at bounding box center [510, 90] width 47 height 15
click at [449, 91] on li "Options de partage" at bounding box center [432, 92] width 69 height 18
click at [496, 94] on li "Destinataires" at bounding box center [510, 90] width 47 height 15
click at [495, 98] on li "Destinataires" at bounding box center [510, 90] width 47 height 15
click at [433, 95] on li "Options de partage" at bounding box center [432, 92] width 69 height 18
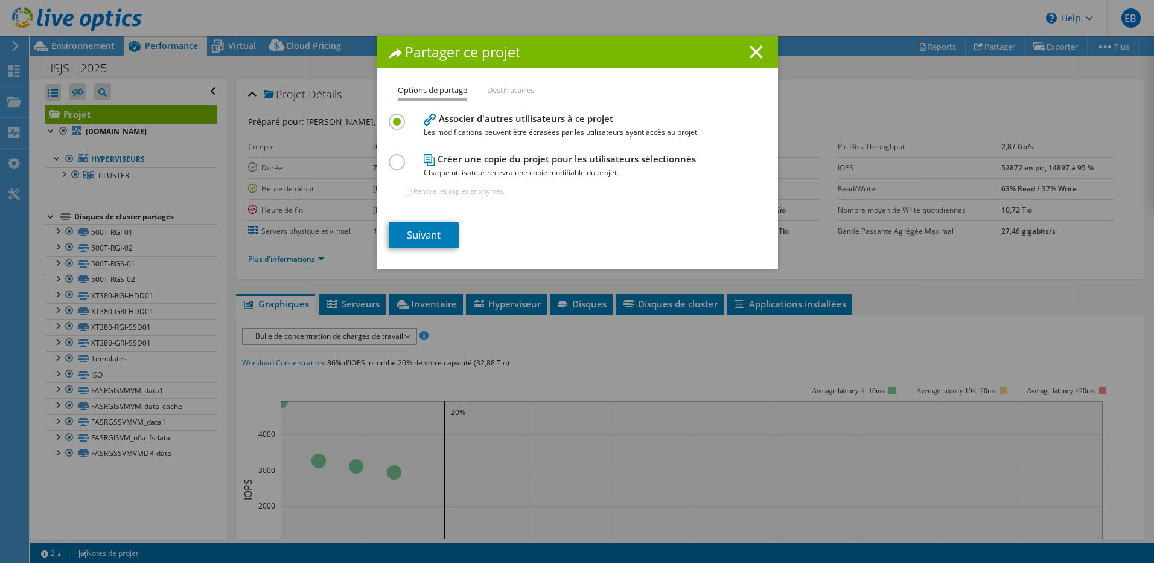
click at [755, 51] on icon at bounding box center [756, 51] width 13 height 13
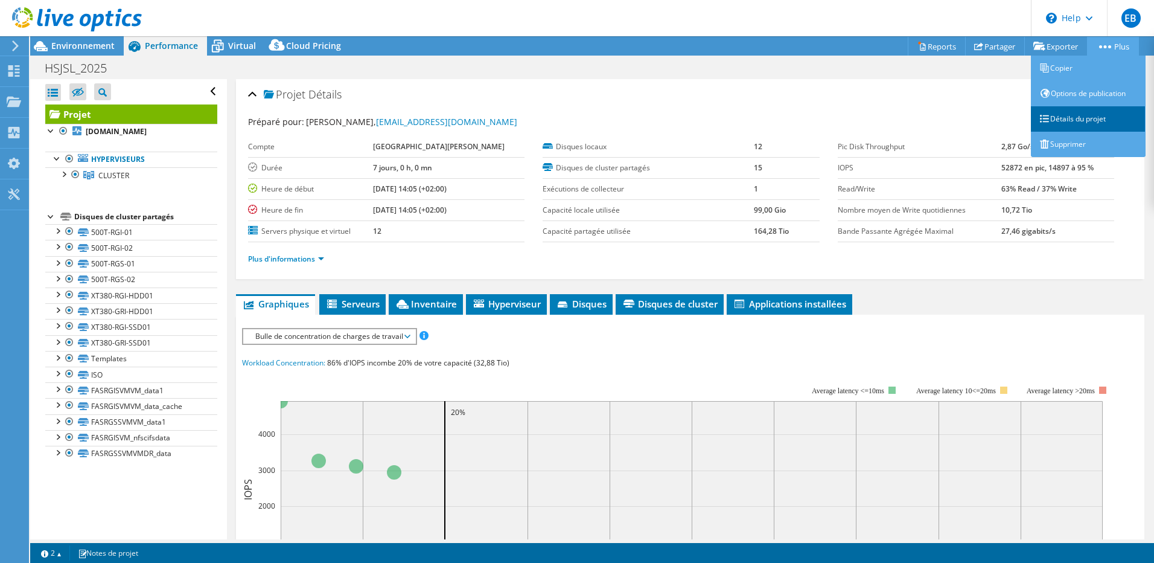
click at [1095, 117] on link "Détails du projet" at bounding box center [1088, 118] width 115 height 25
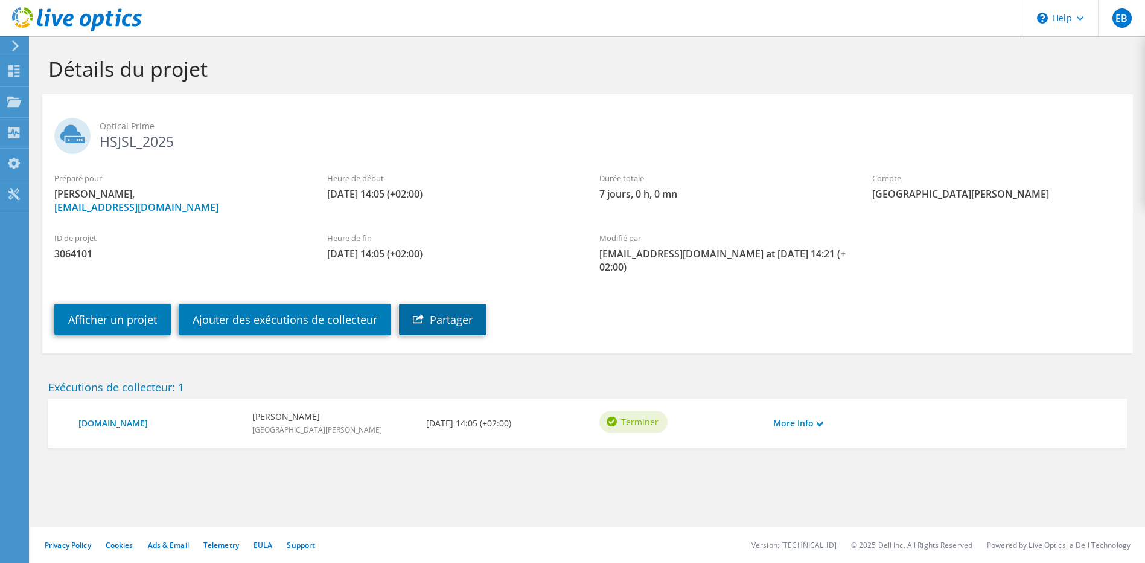
click at [449, 319] on link "Partager" at bounding box center [443, 319] width 88 height 31
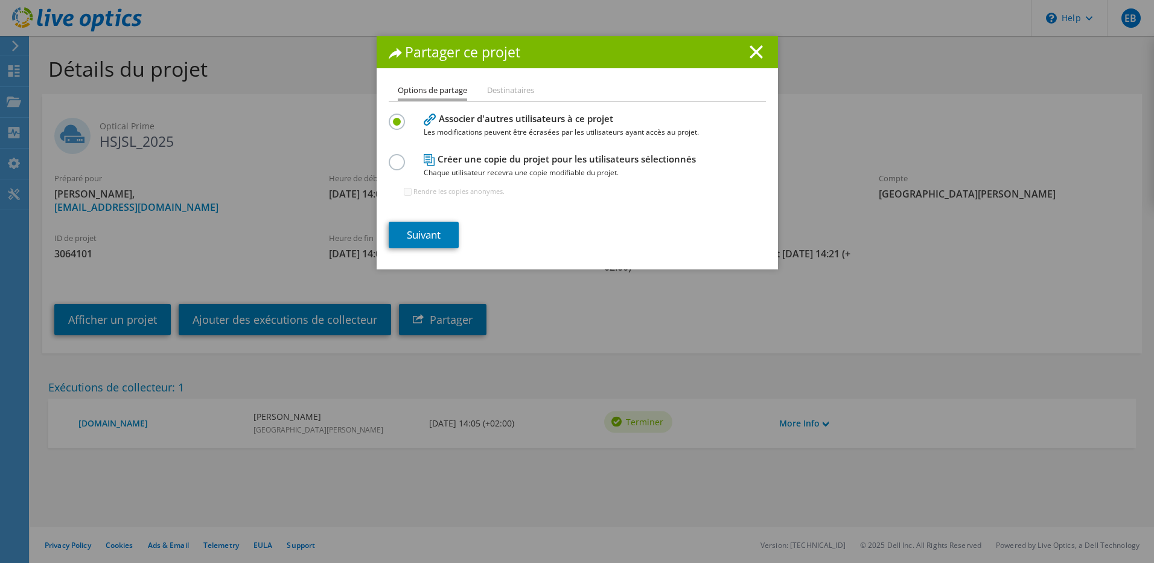
click at [505, 154] on h4 "Créer une copie du projet pour les utilisateurs sélectionnés Chaque utilisateur…" at bounding box center [575, 165] width 302 height 27
click at [394, 157] on label at bounding box center [399, 155] width 21 height 3
click at [0, 0] on input "radio" at bounding box center [0, 0] width 0 height 0
click at [751, 49] on icon at bounding box center [756, 51] width 13 height 13
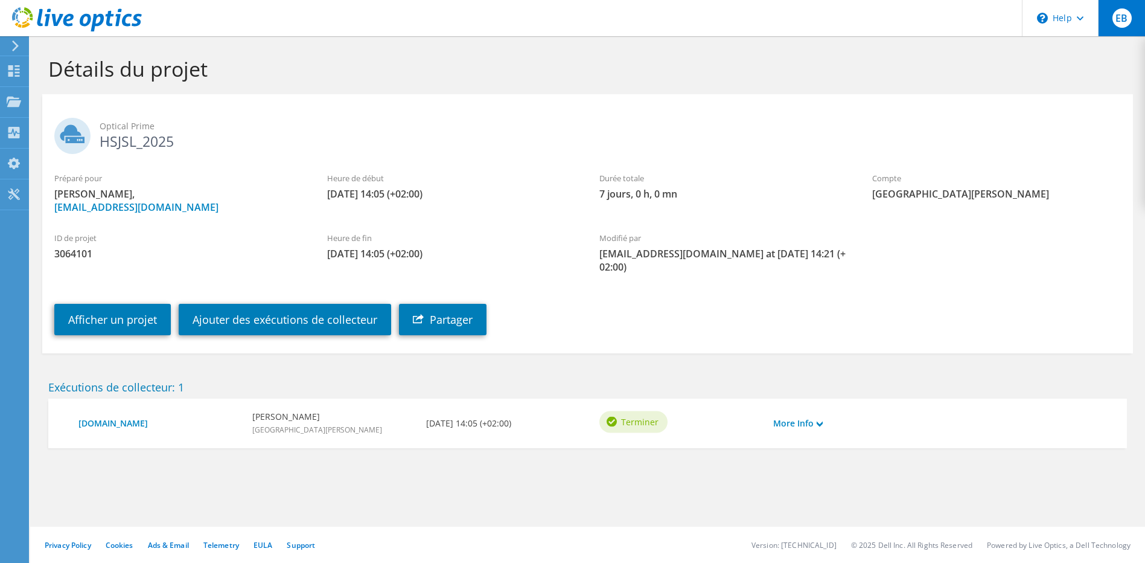
click at [1120, 25] on span "EB" at bounding box center [1122, 17] width 19 height 19
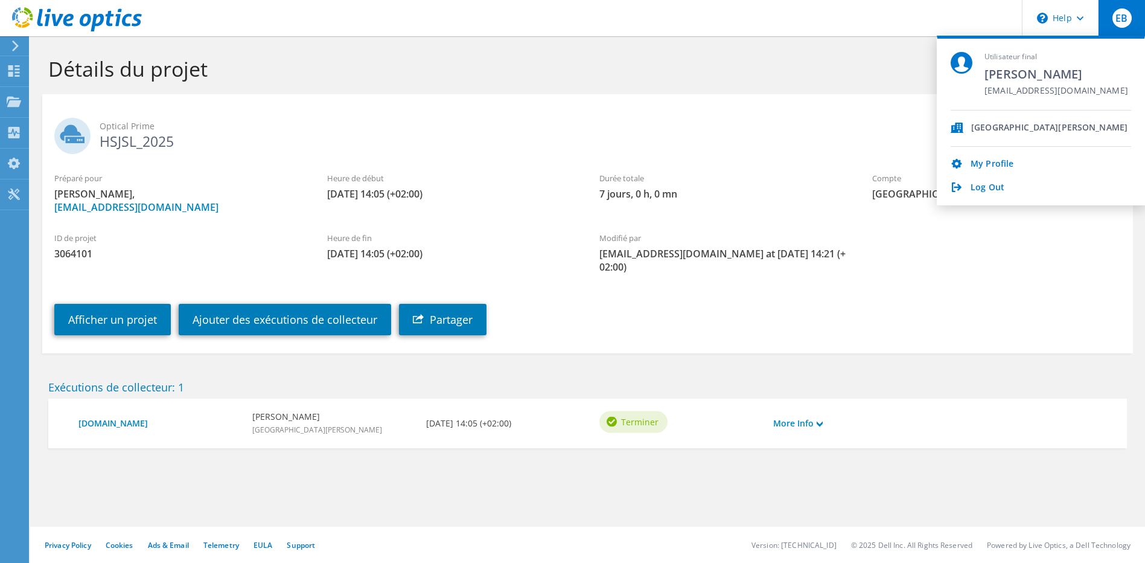
click at [872, 72] on h1 "Détails du projet" at bounding box center [584, 68] width 1073 height 25
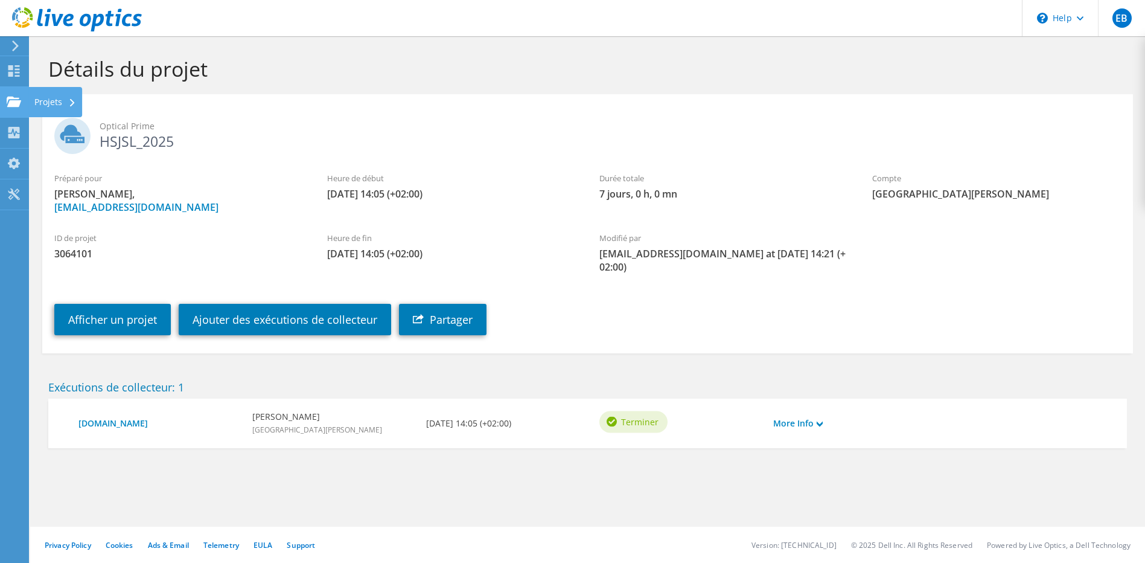
click at [30, 100] on div "Projets" at bounding box center [55, 102] width 54 height 30
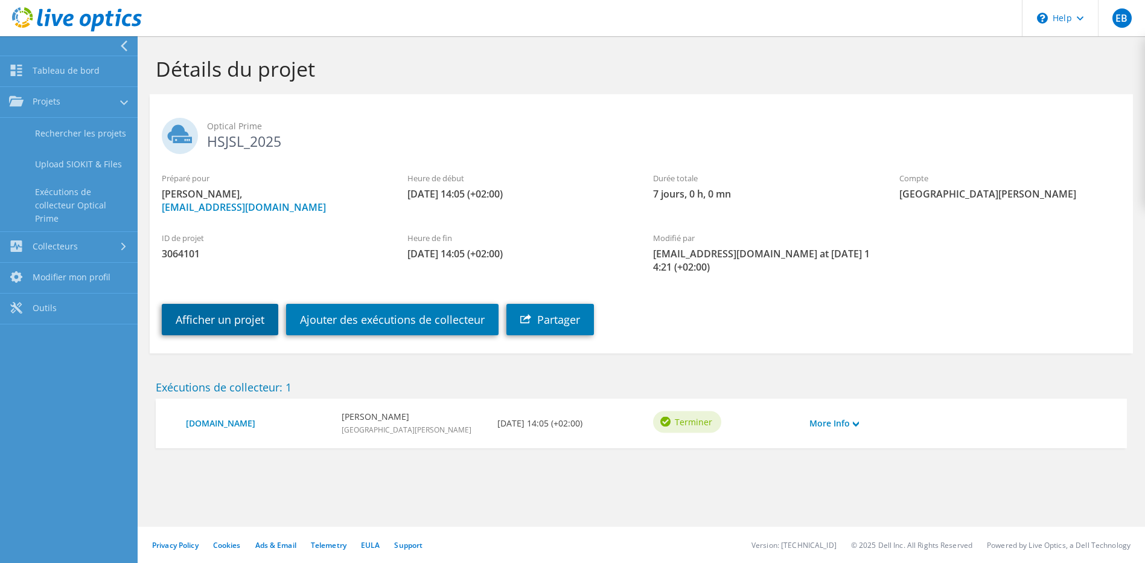
click at [234, 323] on link "Afficher un projet" at bounding box center [220, 319] width 117 height 31
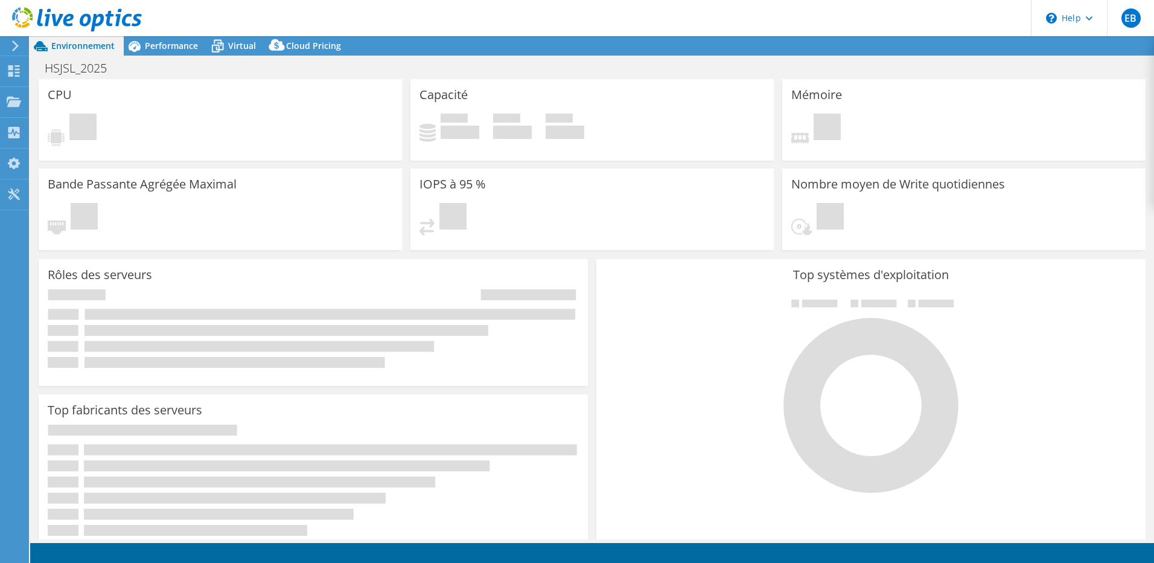
select select "USD"
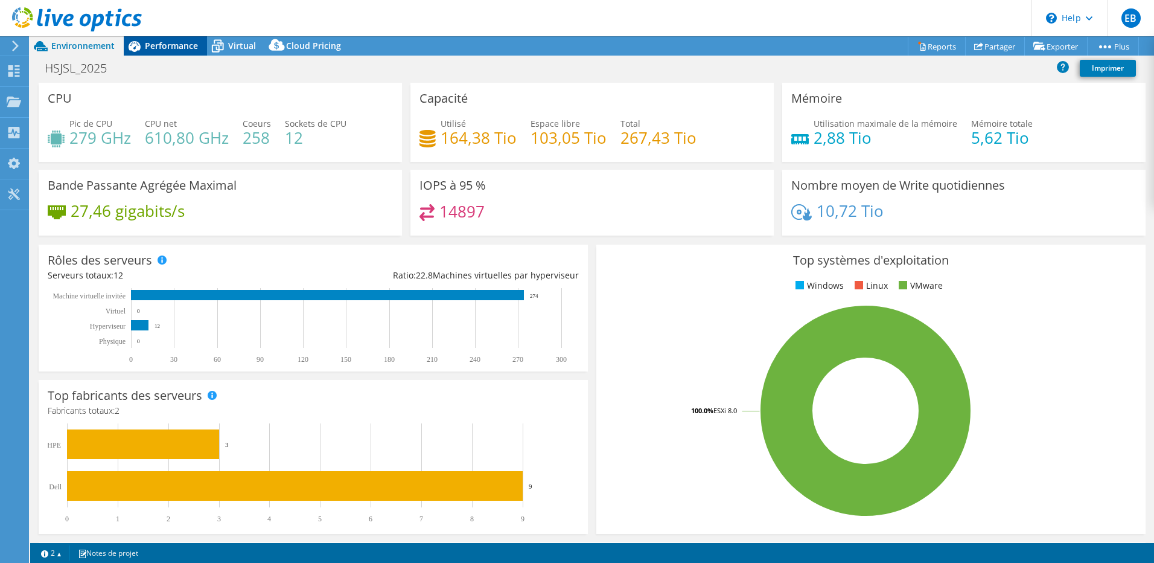
click at [187, 48] on span "Performance" at bounding box center [171, 45] width 53 height 11
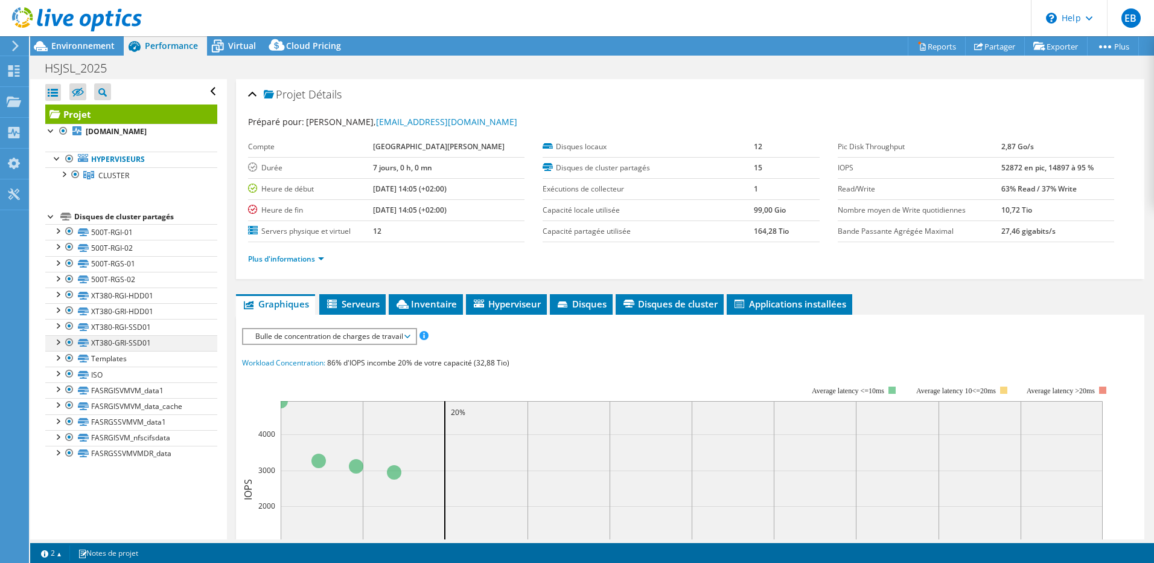
click at [71, 341] on div at bounding box center [69, 342] width 12 height 14
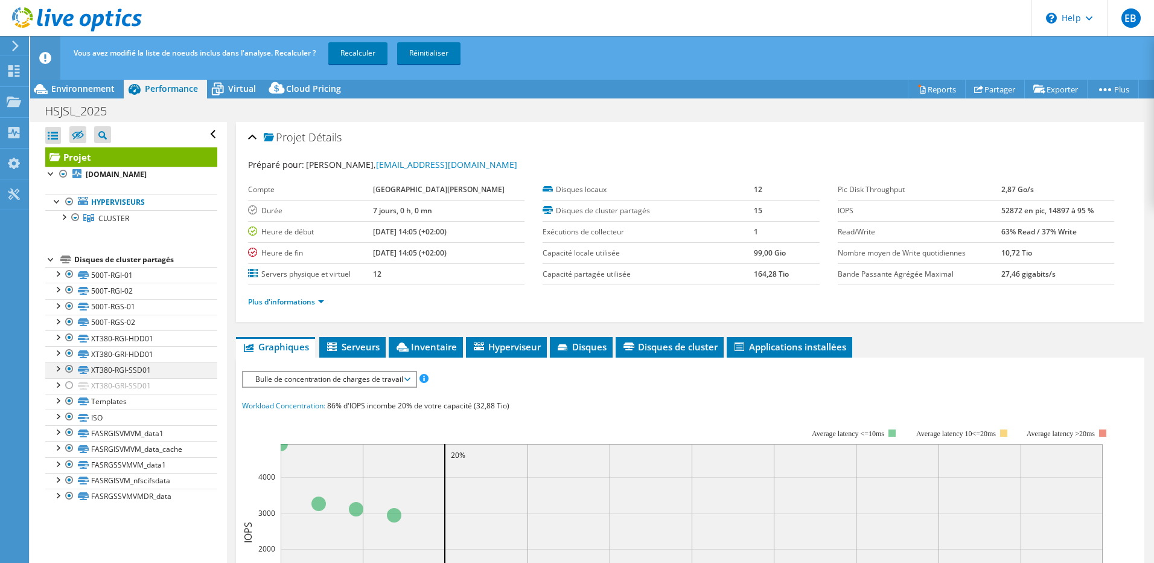
click at [68, 365] on div at bounding box center [69, 369] width 12 height 14
click at [71, 351] on div at bounding box center [69, 353] width 12 height 14
click at [69, 340] on div at bounding box center [69, 337] width 12 height 14
click at [70, 401] on div at bounding box center [69, 401] width 12 height 14
click at [69, 417] on div at bounding box center [69, 416] width 12 height 14
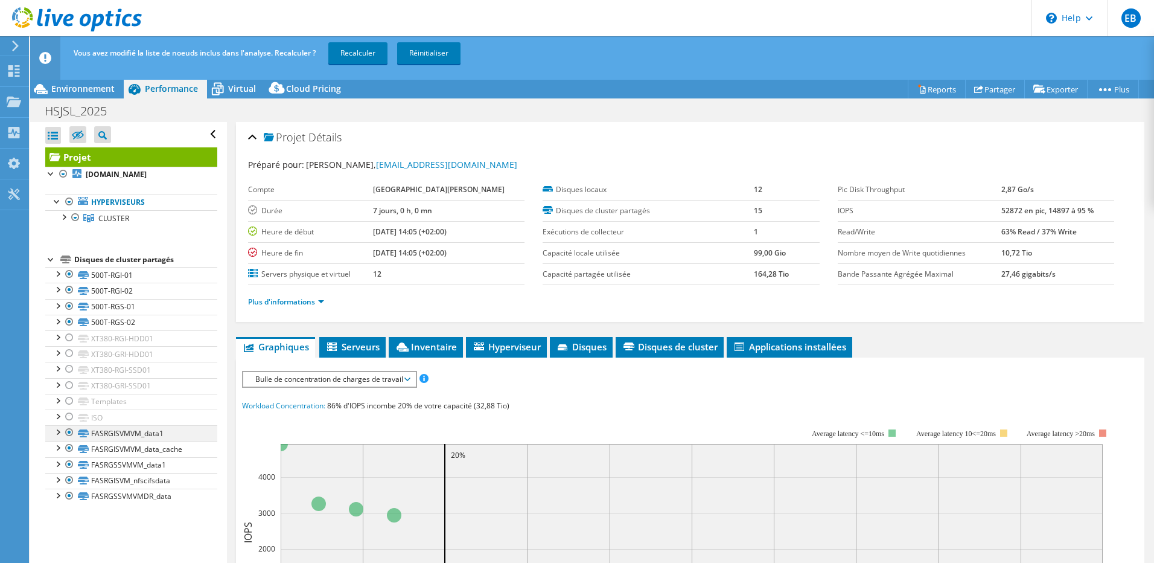
click at [66, 433] on div at bounding box center [69, 432] width 12 height 14
click at [69, 446] on div at bounding box center [69, 448] width 12 height 14
click at [69, 465] on div at bounding box center [69, 464] width 12 height 14
click at [70, 480] on div at bounding box center [69, 480] width 12 height 14
drag, startPoint x: 71, startPoint y: 493, endPoint x: 83, endPoint y: 468, distance: 27.3
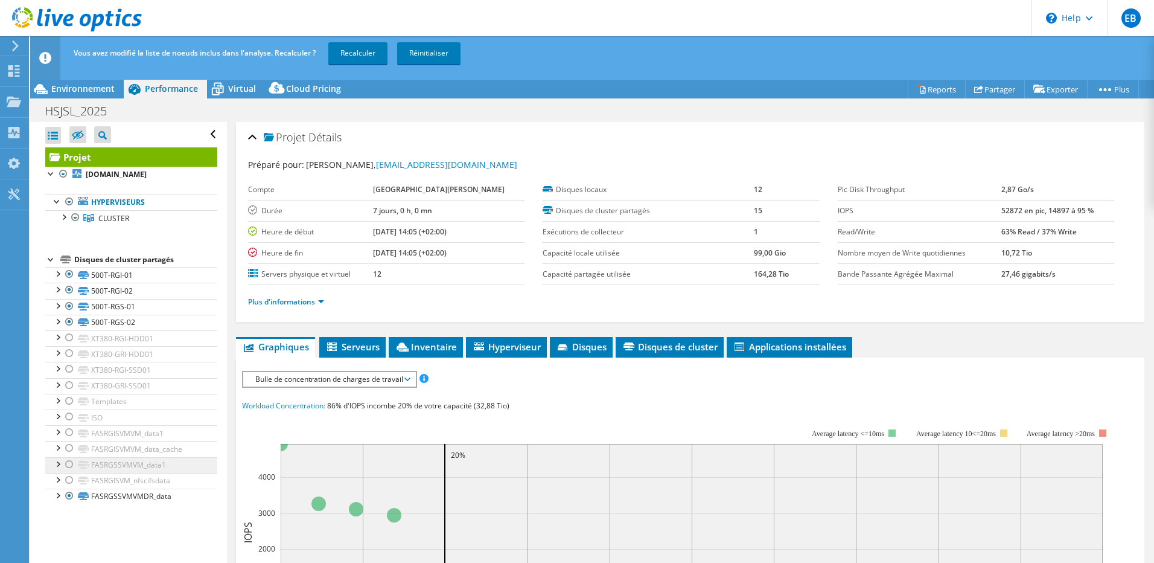
click at [71, 495] on div at bounding box center [69, 495] width 12 height 14
click at [372, 58] on link "Recalculer" at bounding box center [357, 53] width 59 height 22
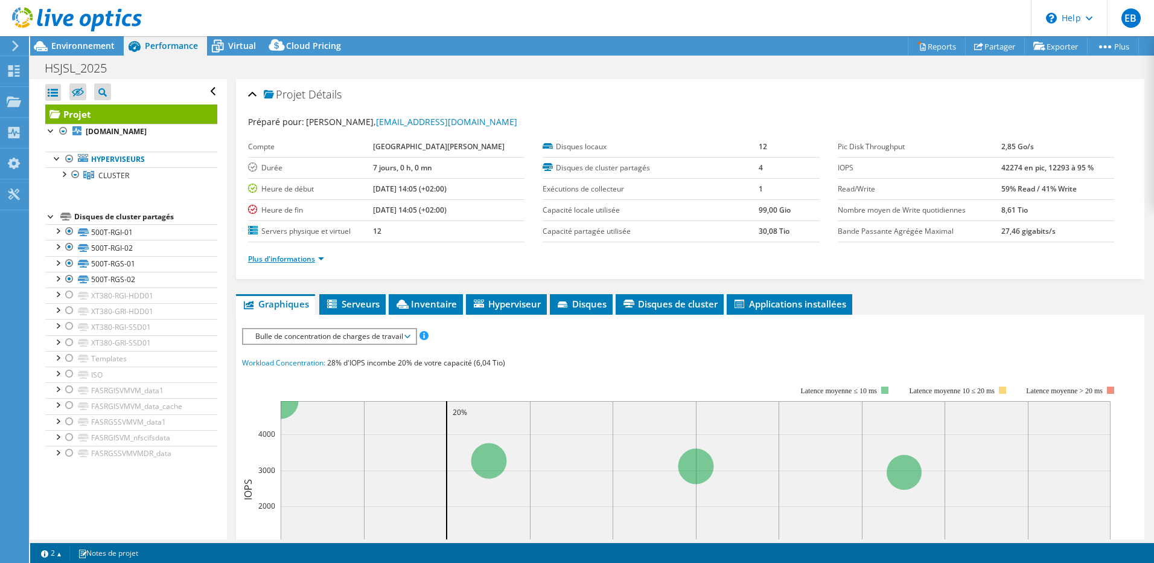
click at [302, 258] on link "Plus d'informations" at bounding box center [286, 259] width 76 height 10
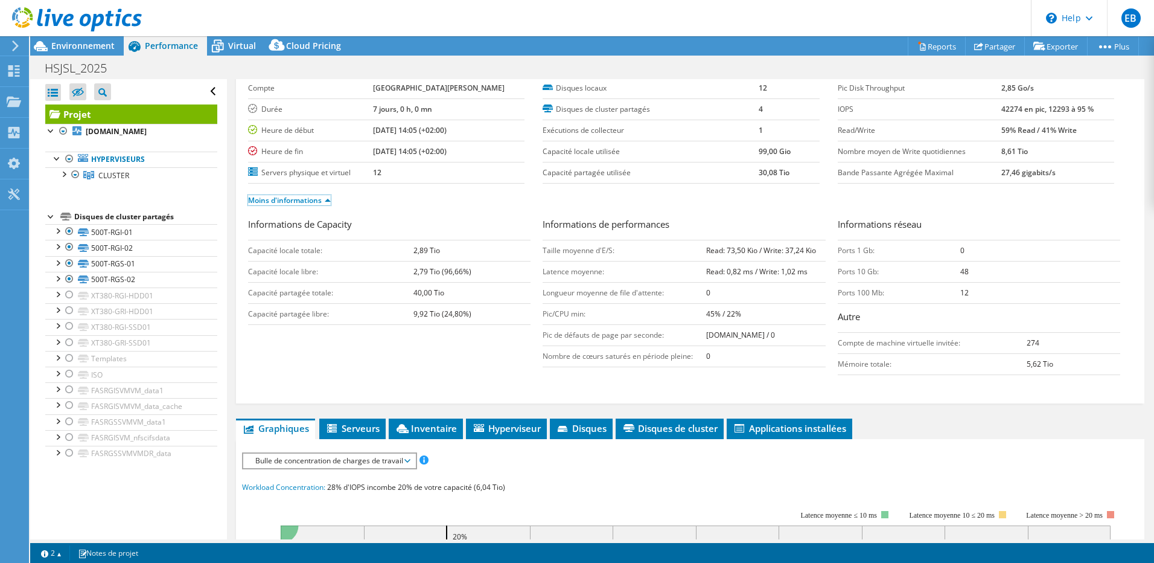
scroll to position [59, 0]
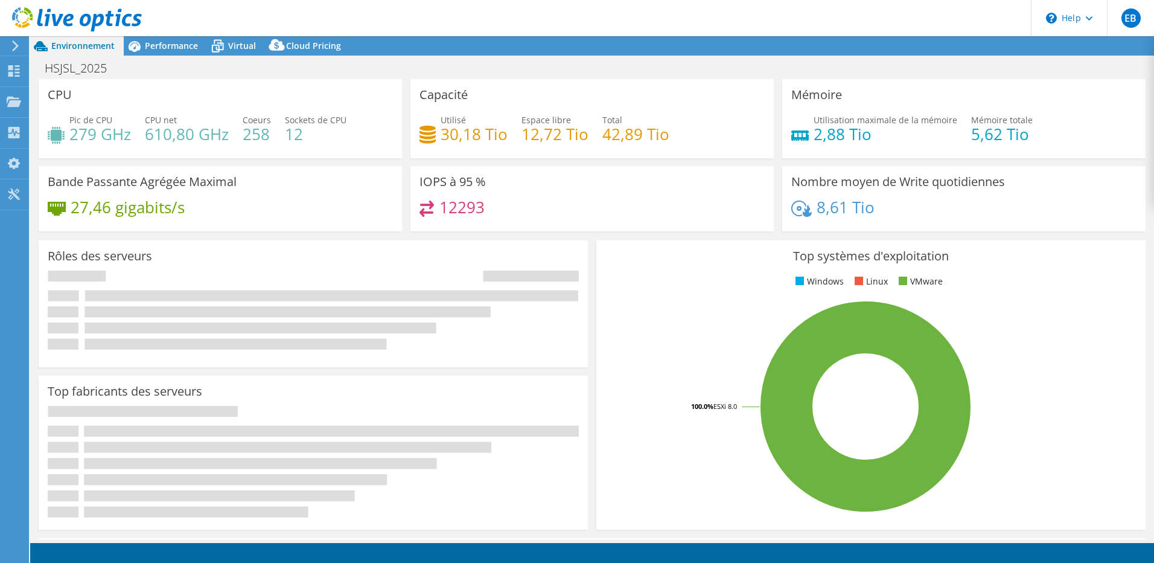
select select "USD"
